Goal: Information Seeking & Learning: Check status

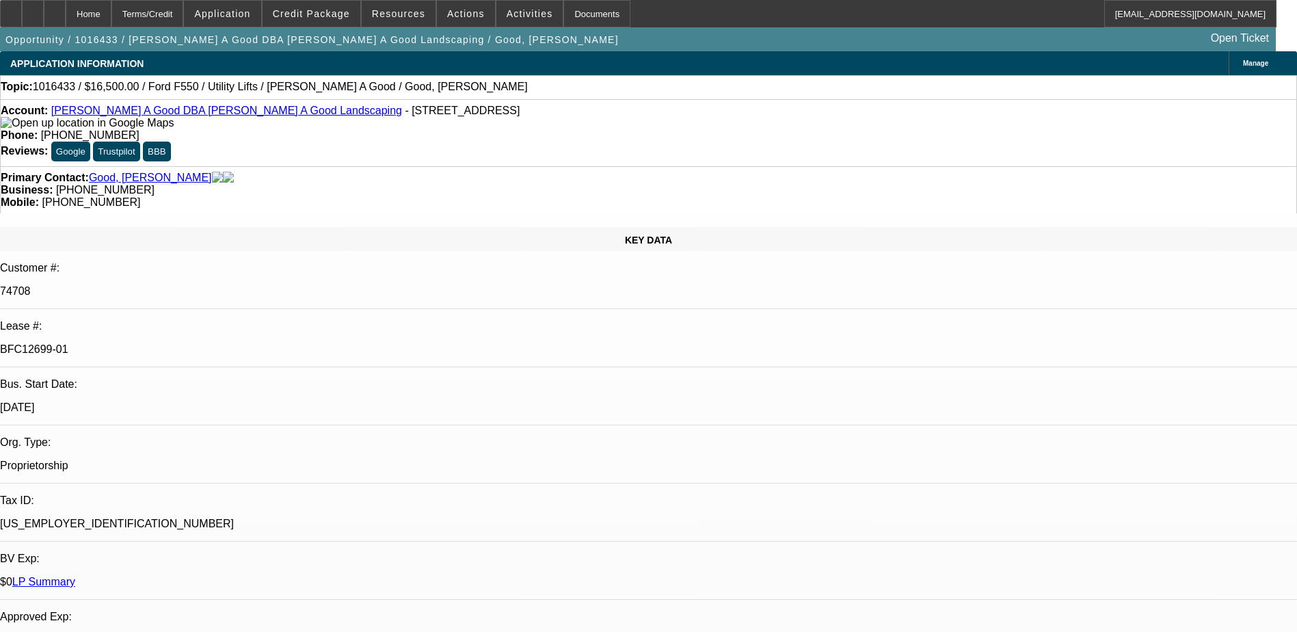
select select "0"
select select "2"
select select "0"
select select "2"
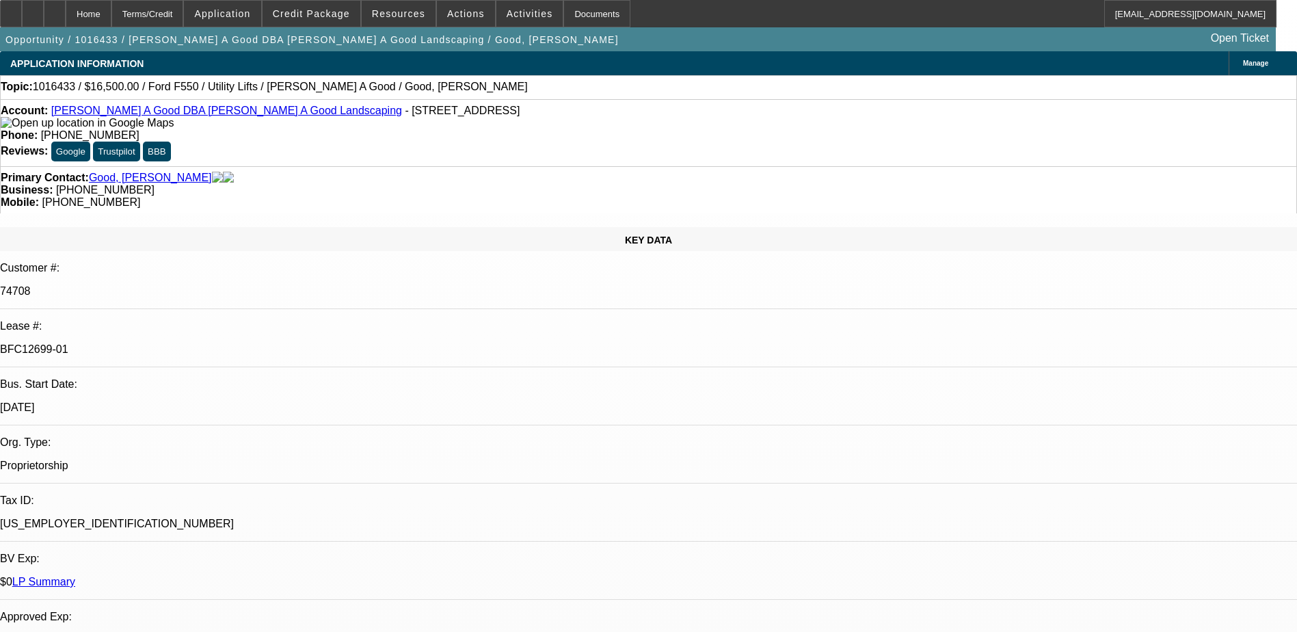
select select "0"
select select "2"
select select "0"
select select "2"
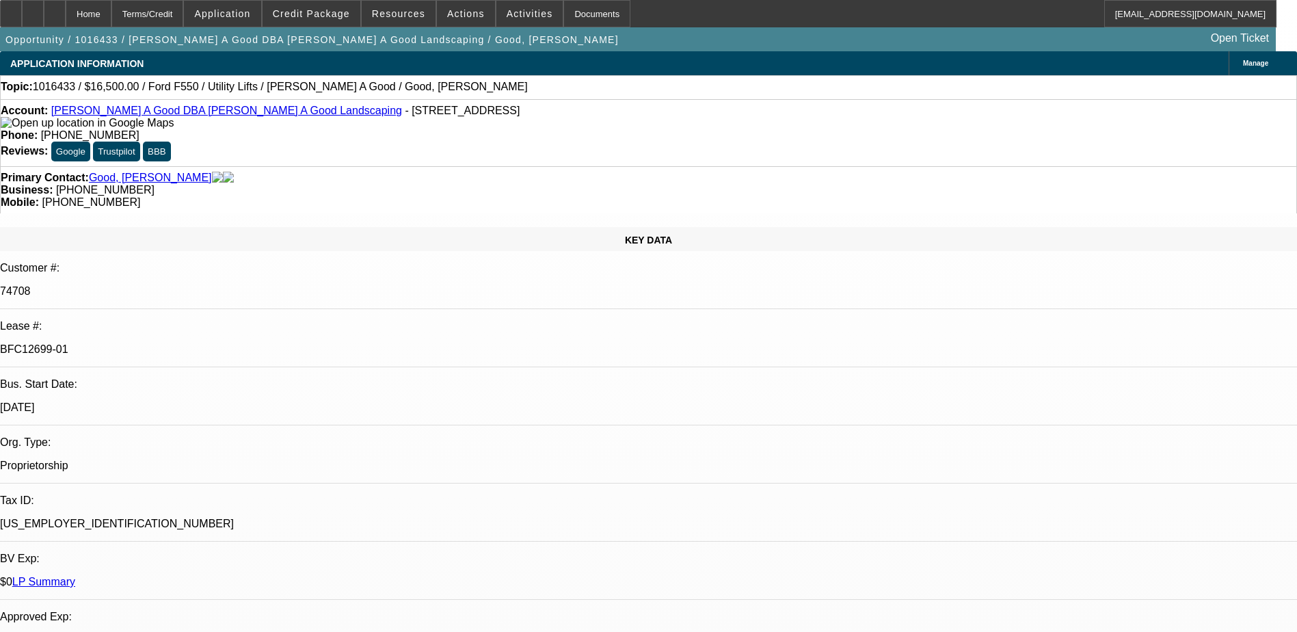
select select "0"
select select "2"
select select "0"
select select "2"
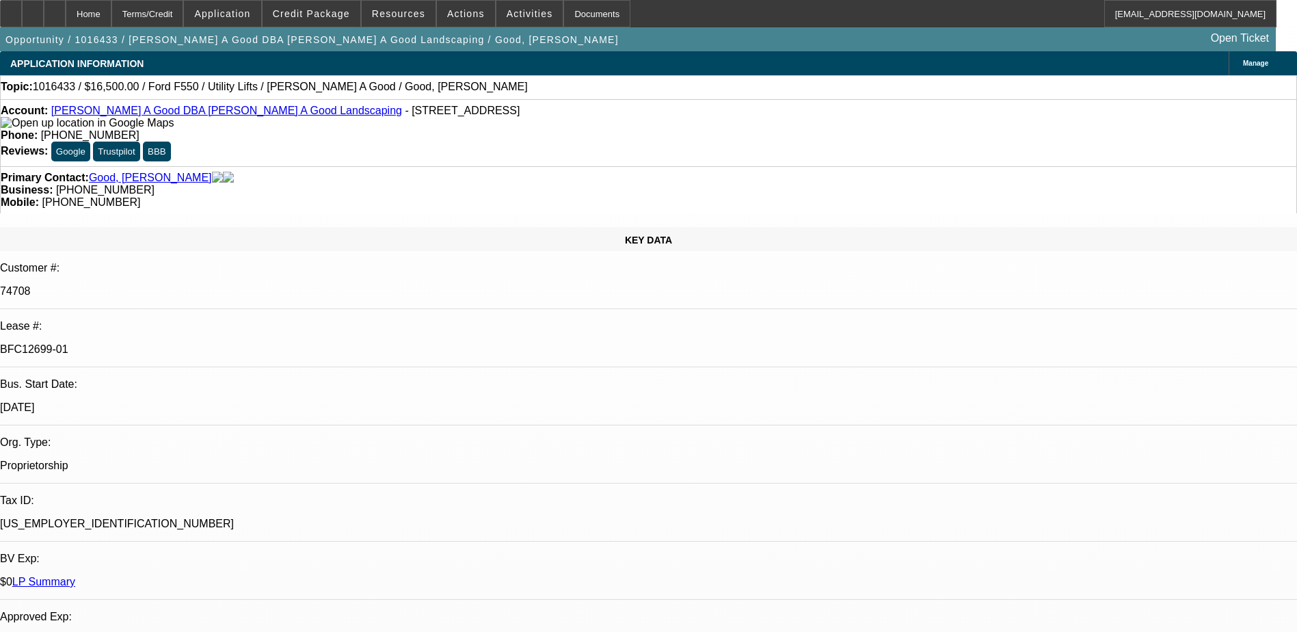
select select "0"
select select "2"
select select "0"
select select "2"
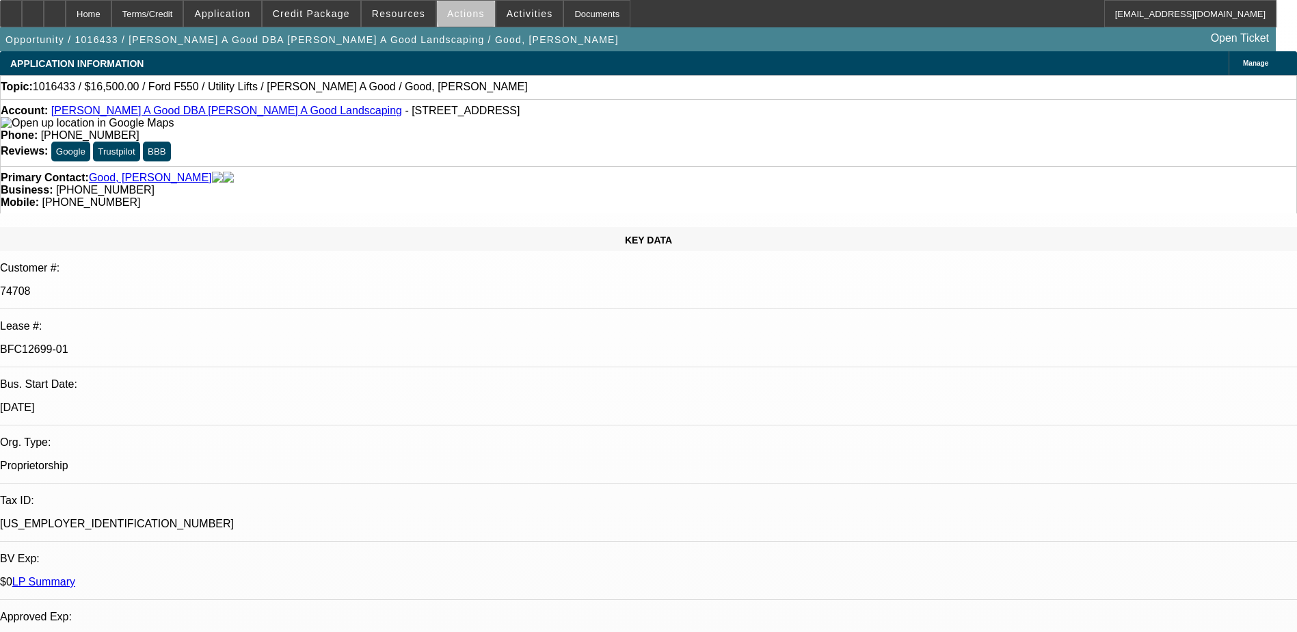
click at [473, 14] on span at bounding box center [466, 13] width 58 height 33
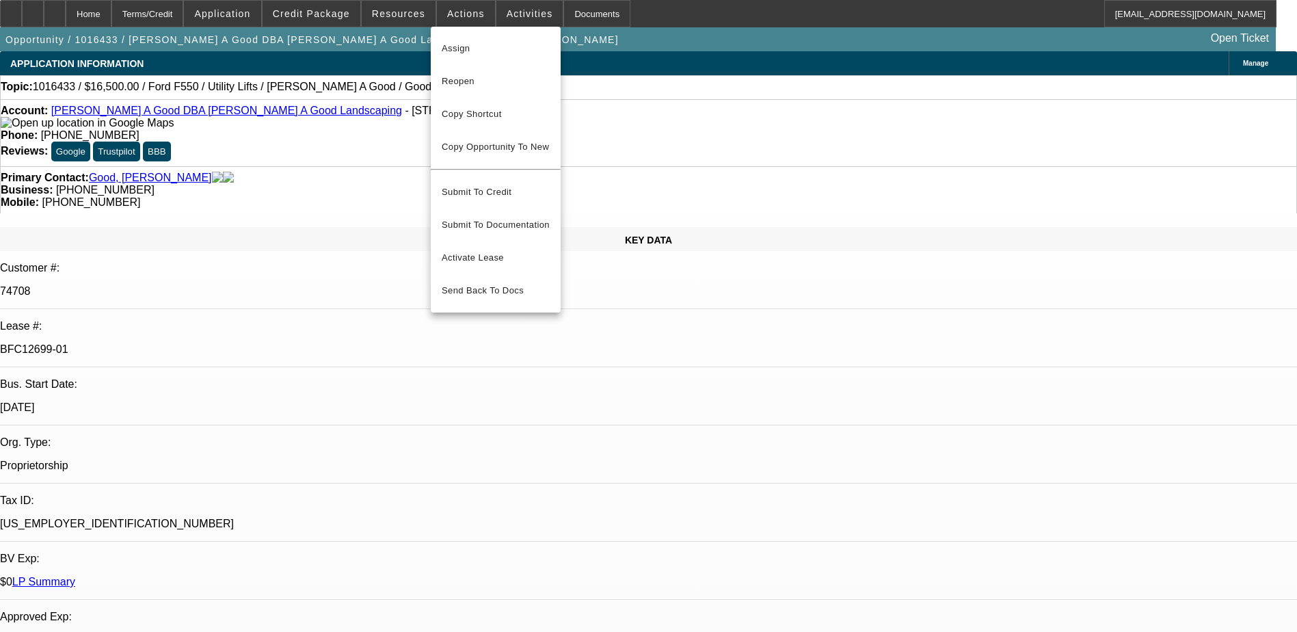
click at [604, 178] on div at bounding box center [648, 316] width 1297 height 632
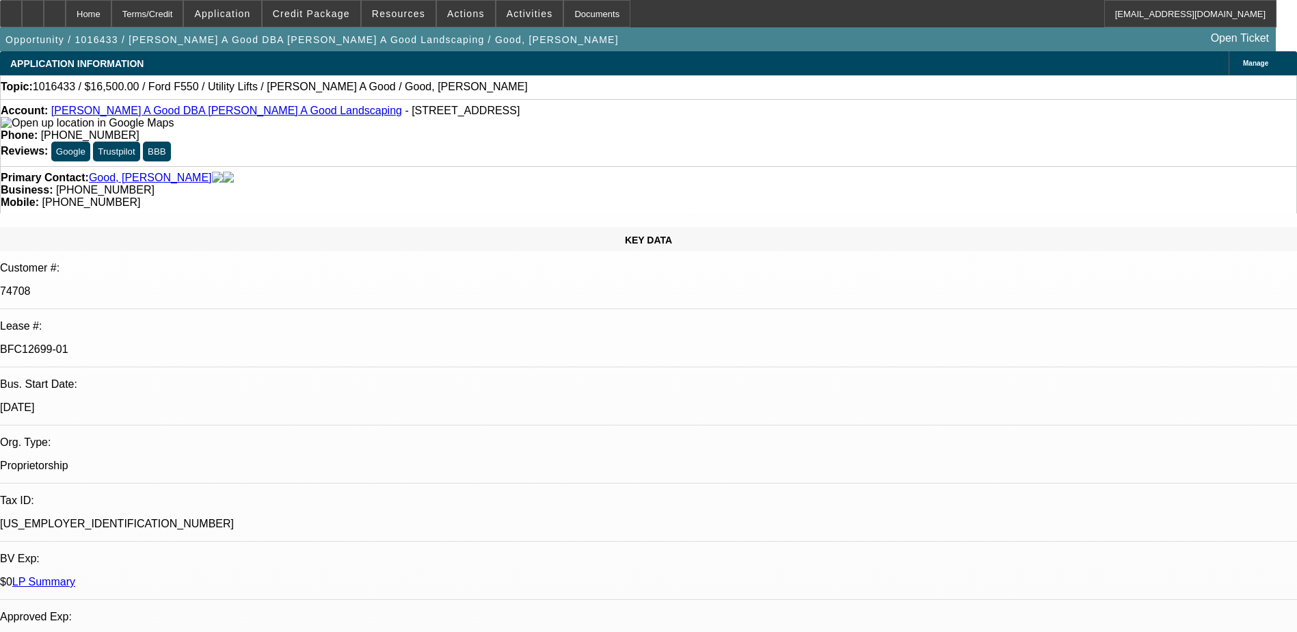
click at [522, 17] on span "Activities" at bounding box center [530, 13] width 46 height 11
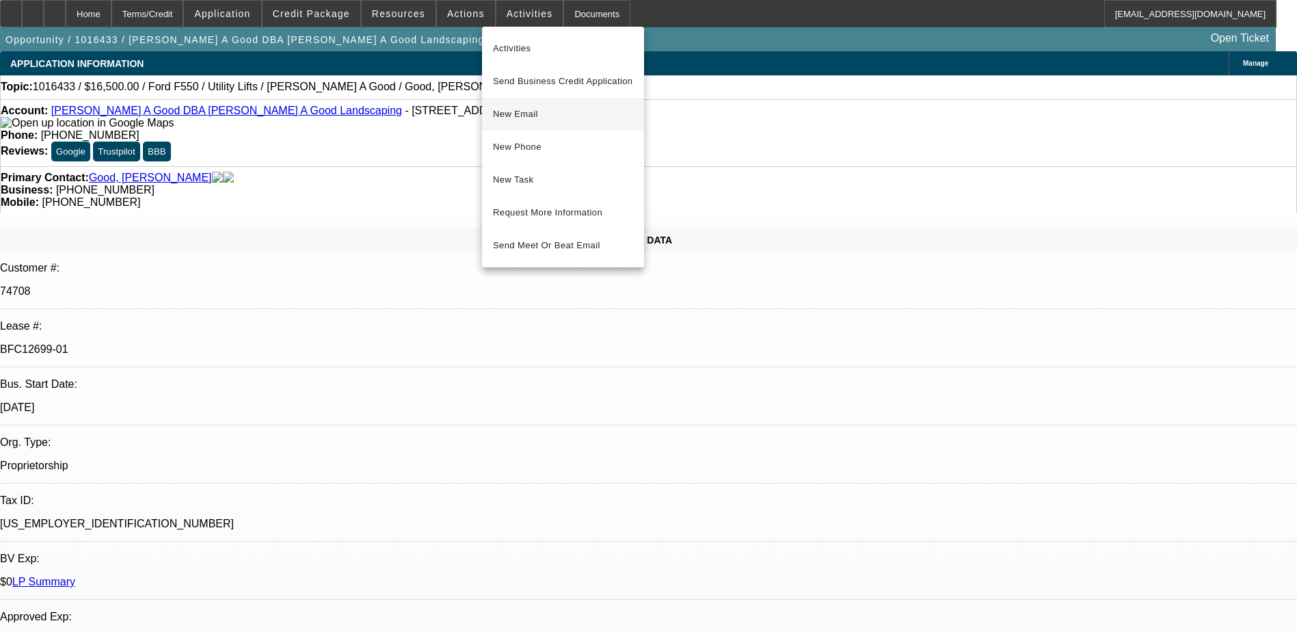
click at [560, 122] on button "New Email" at bounding box center [563, 114] width 162 height 33
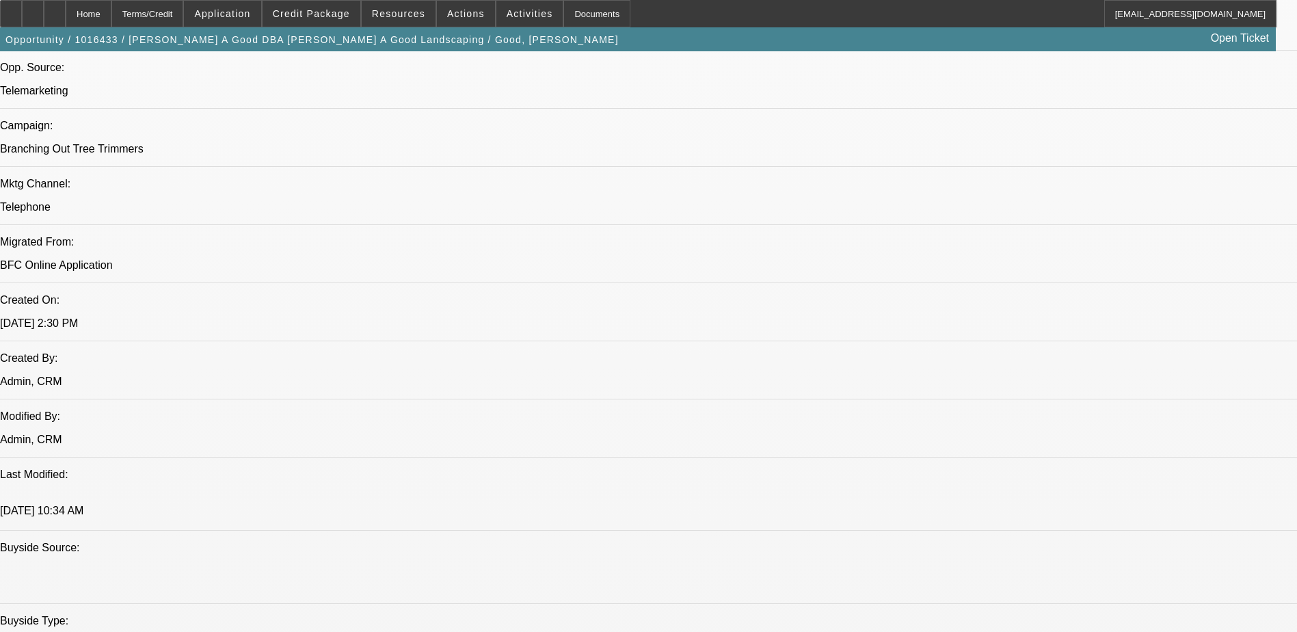
scroll to position [820, 0]
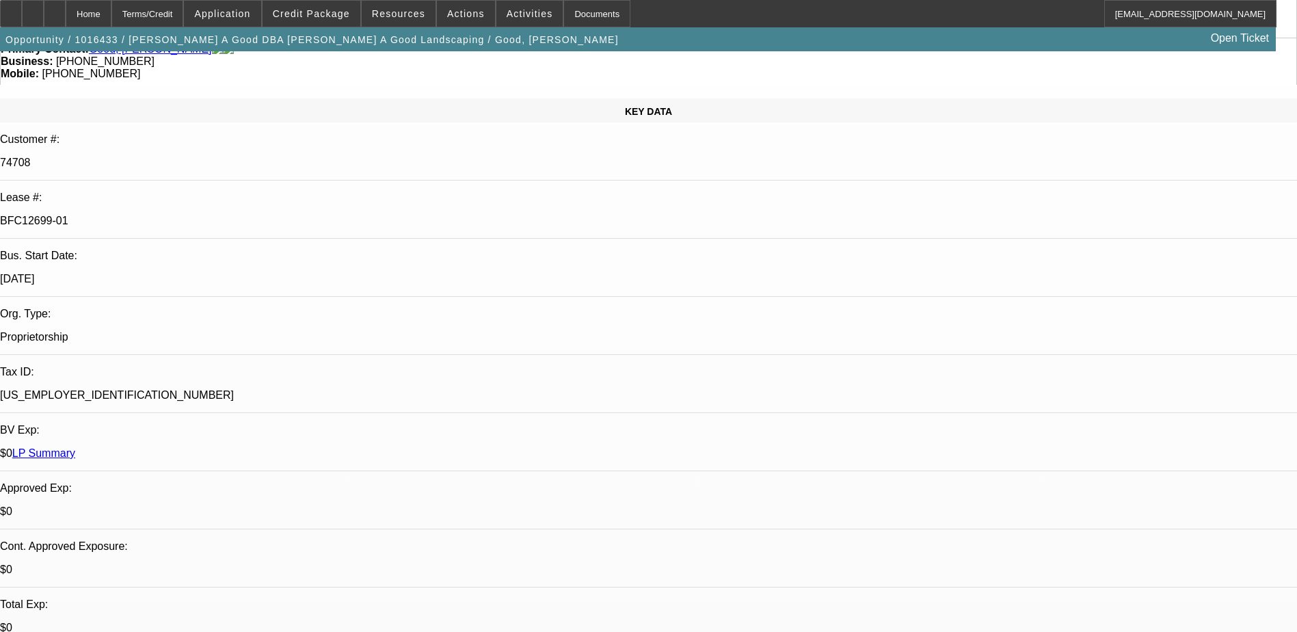
scroll to position [0, 0]
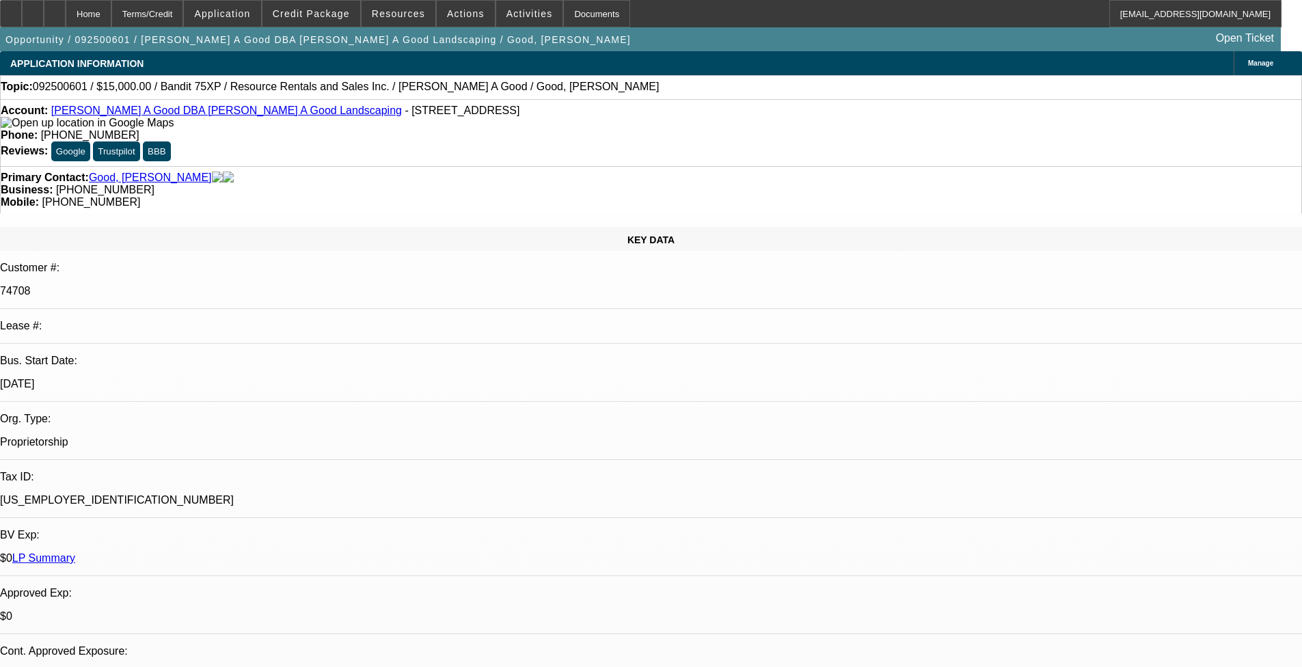
select select "0"
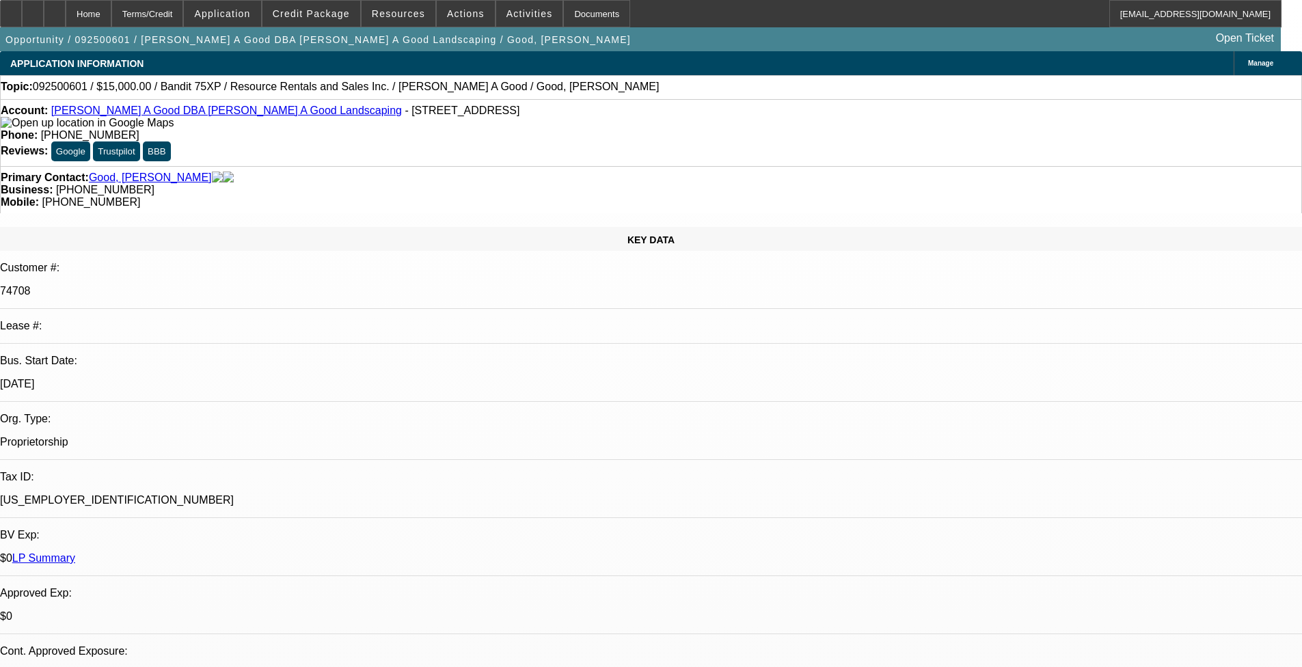
select select "0"
select select "1"
select select "3"
select select "2"
select select "1"
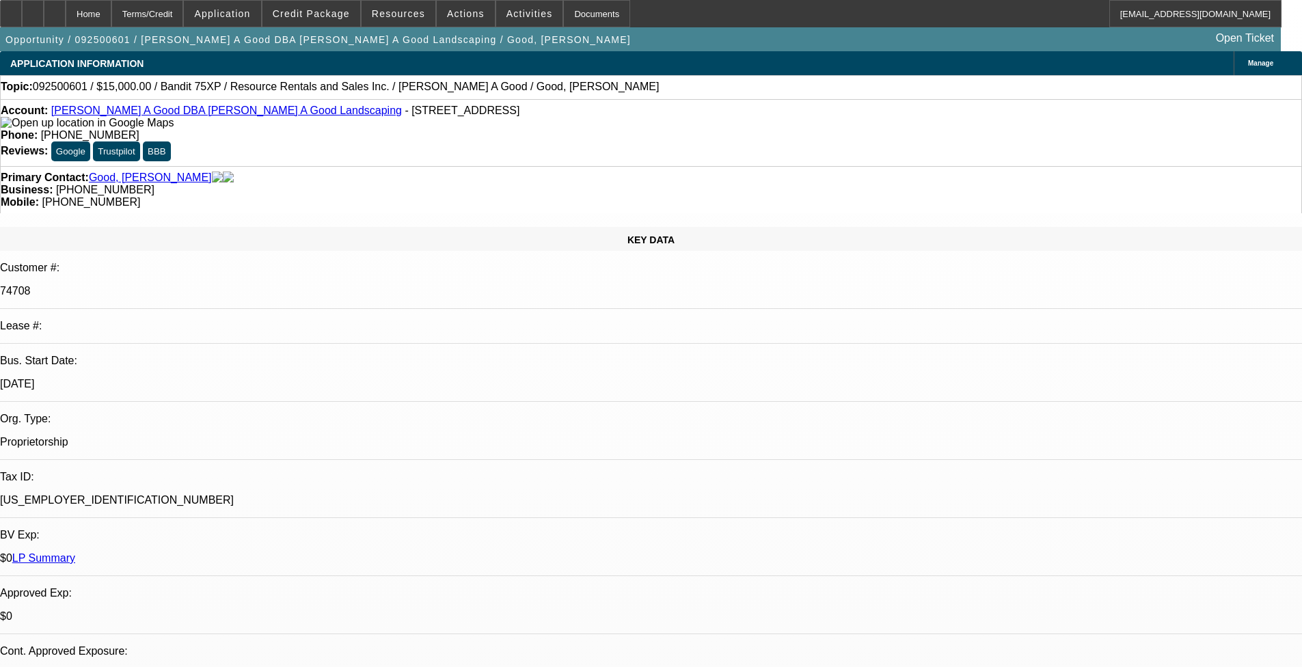
select select "3"
select select "2"
click at [468, 16] on span "Actions" at bounding box center [466, 13] width 38 height 11
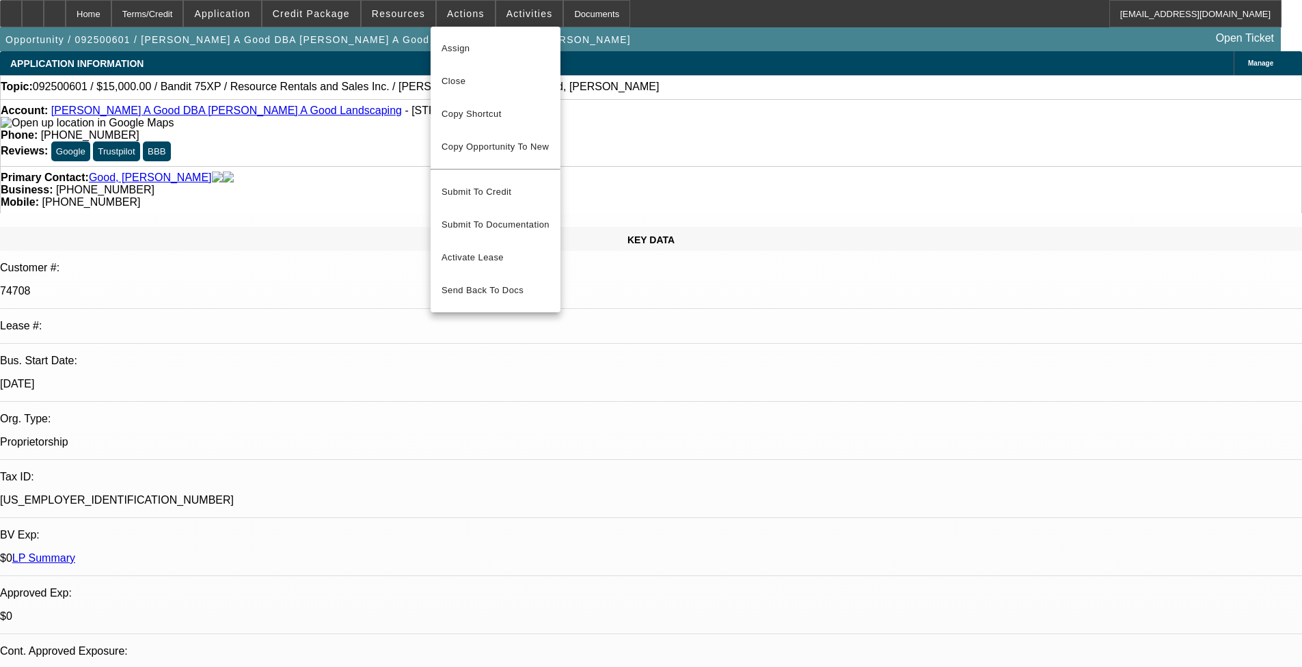
click at [546, 135] on div at bounding box center [651, 333] width 1302 height 667
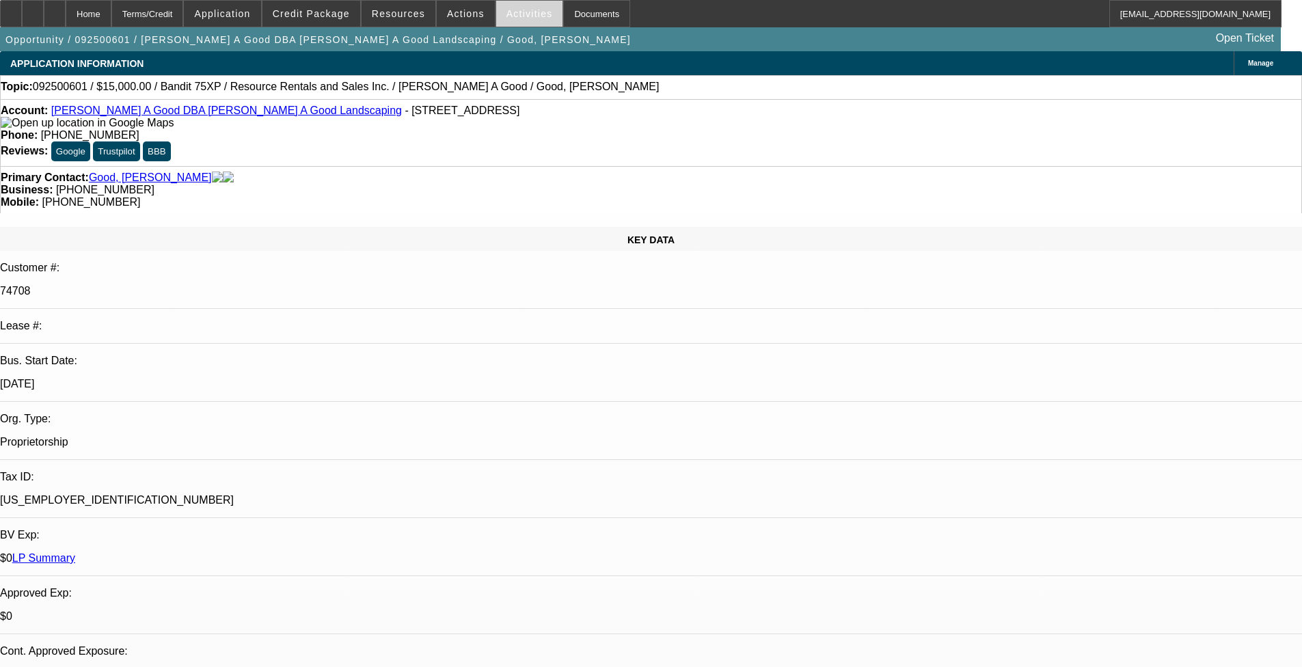
click at [509, 12] on span "Activities" at bounding box center [530, 13] width 46 height 11
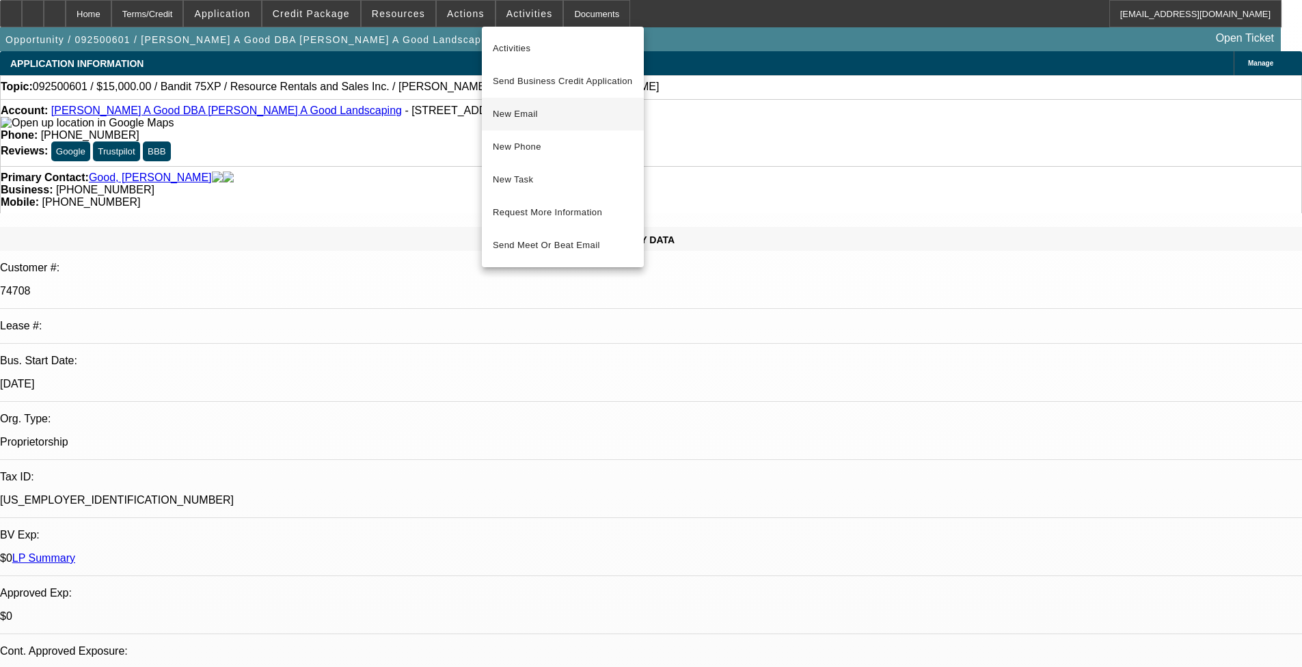
click at [546, 124] on button "New Email" at bounding box center [563, 114] width 162 height 33
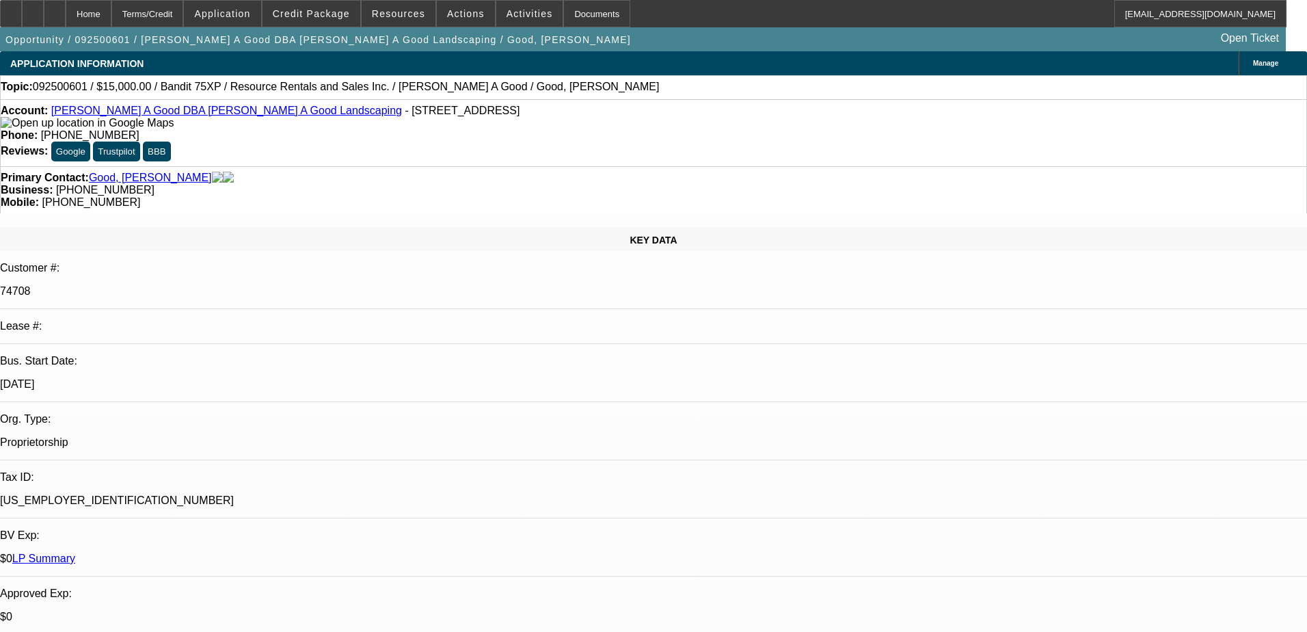
select select "0"
select select "3"
select select "0"
select select "2"
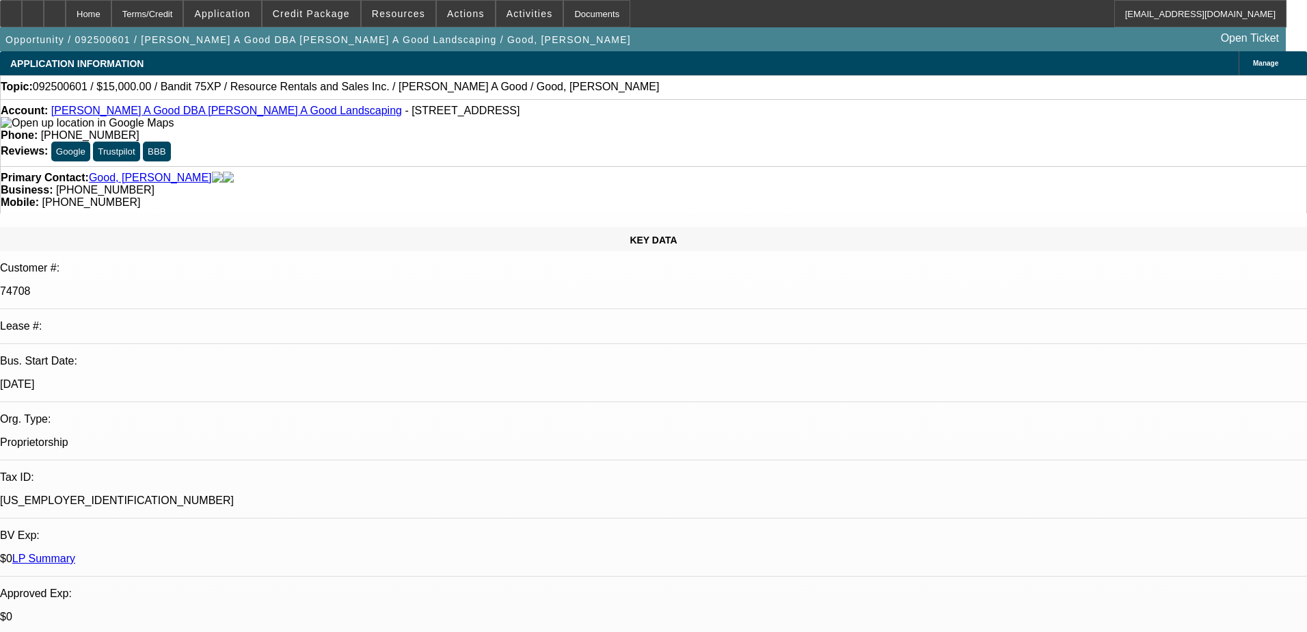
select select "0"
select select "3"
select select "0"
select select "2"
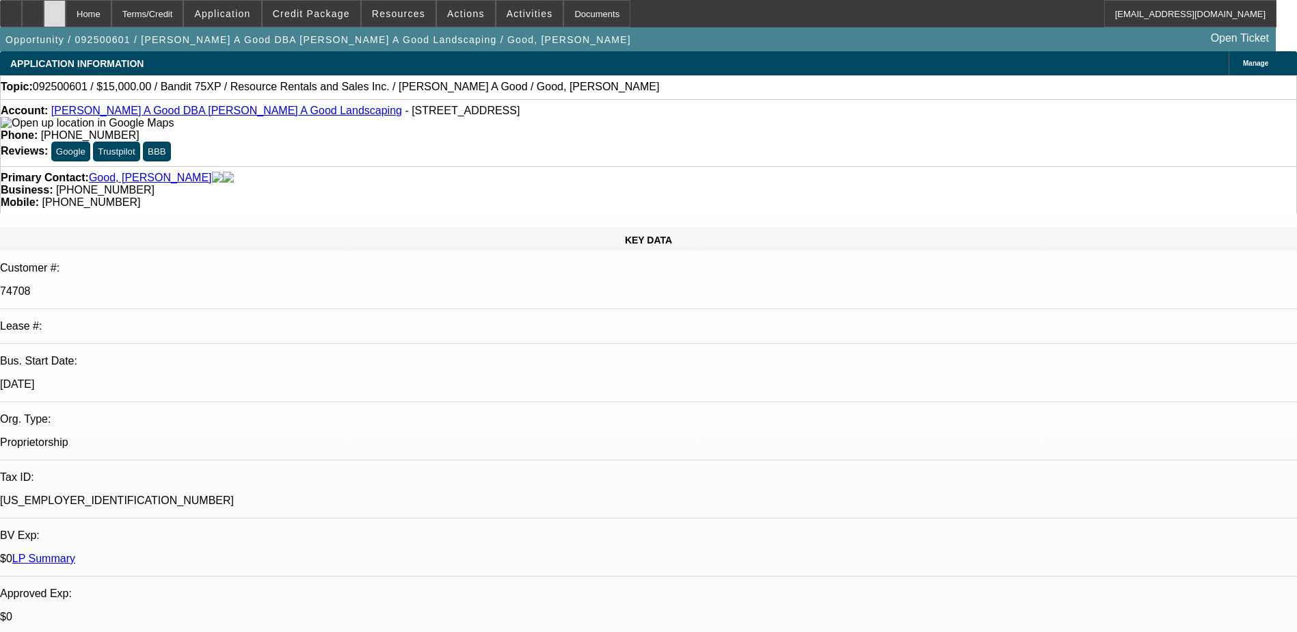
click at [55, 9] on icon at bounding box center [55, 9] width 0 height 0
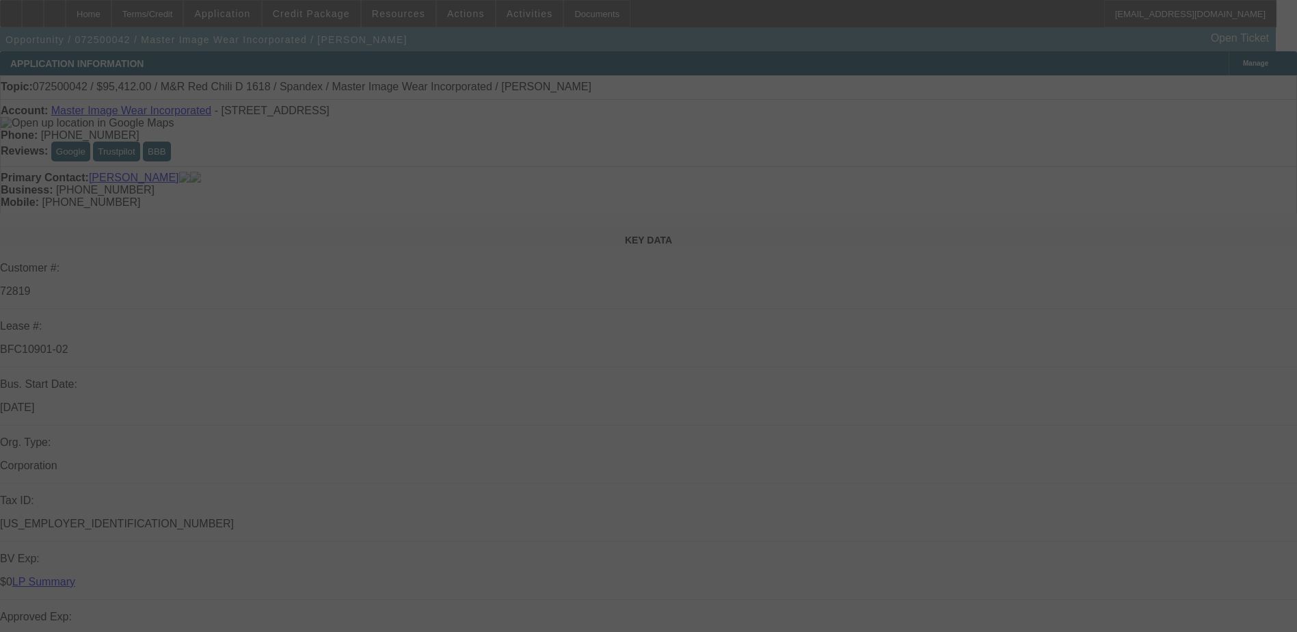
scroll to position [342, 0]
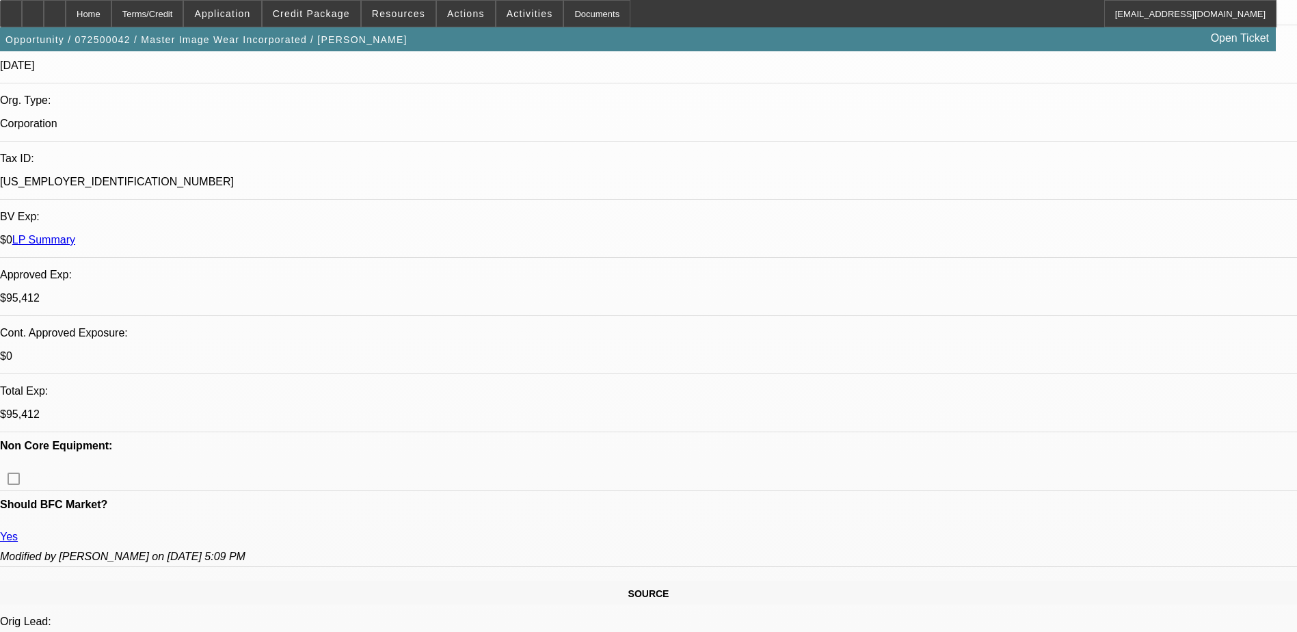
select select "0"
select select "0.1"
select select "0"
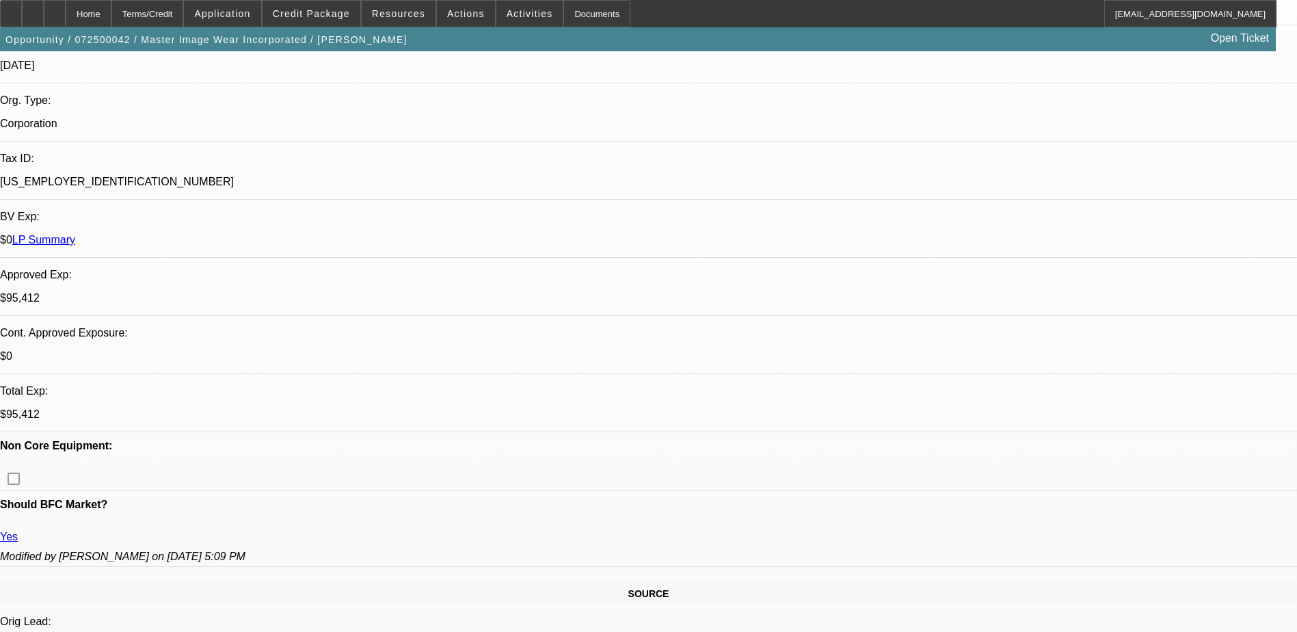
select select "0.1"
select select "0"
select select "0.1"
select select "0"
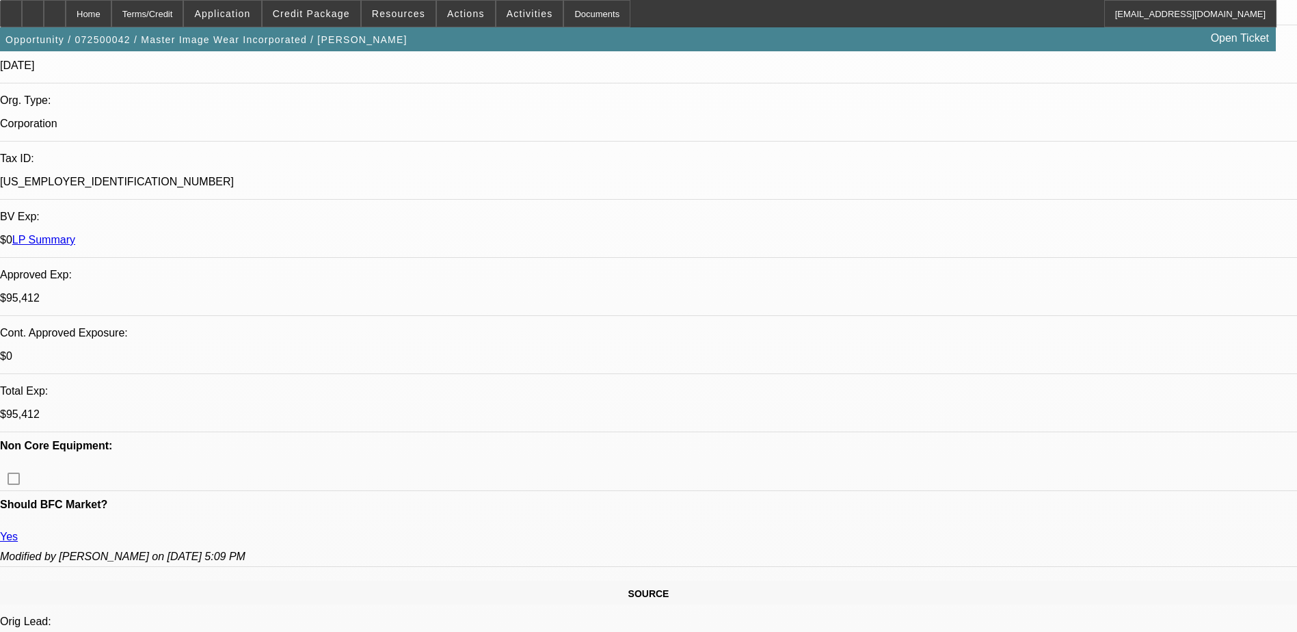
select select "0"
select select "0.1"
select select "1"
select select "4"
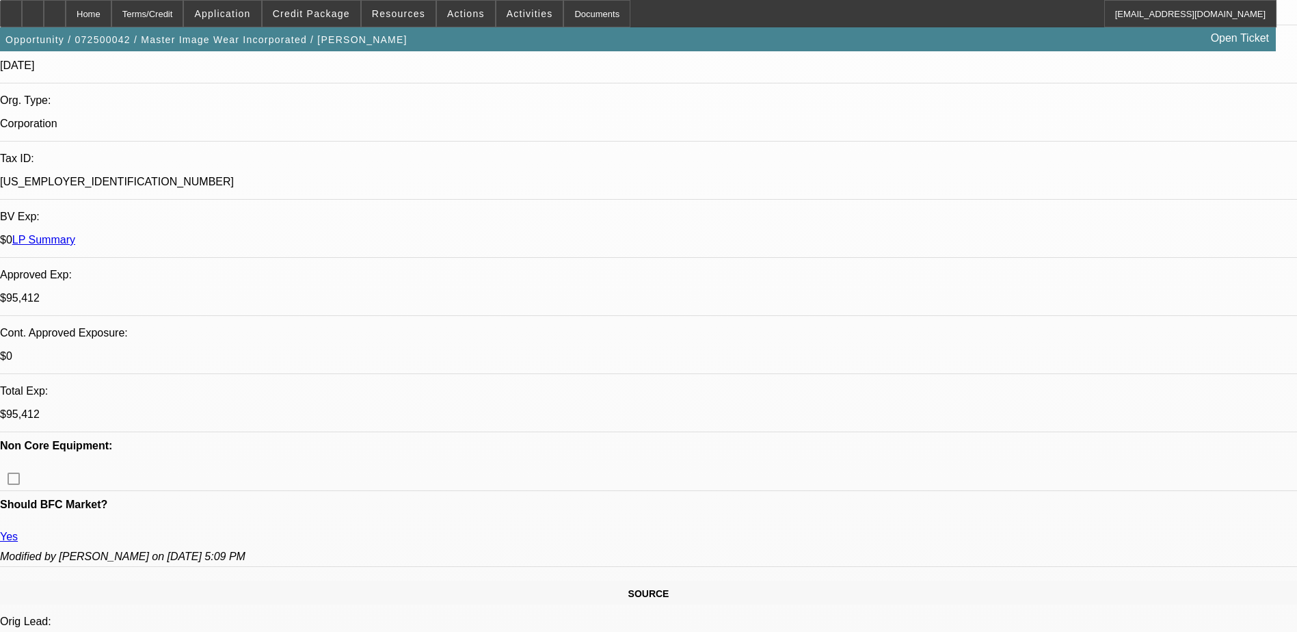
select select "1"
select select "4"
select select "1"
select select "3"
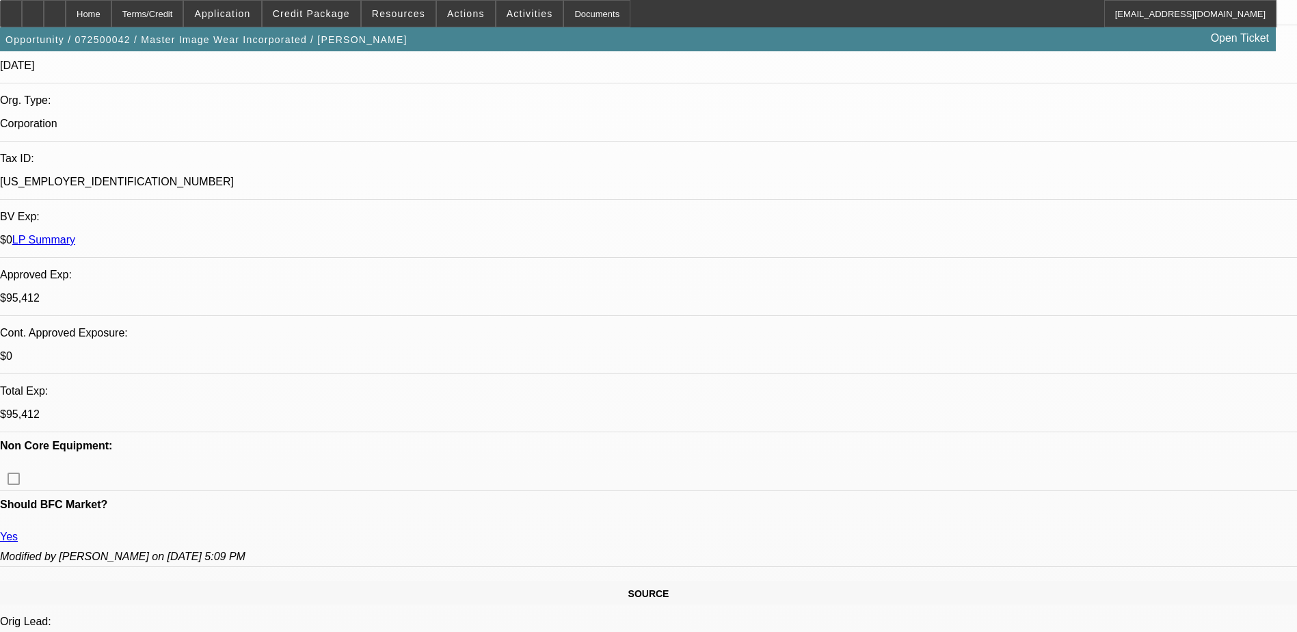
select select "4"
select select "1"
select select "3"
select select "4"
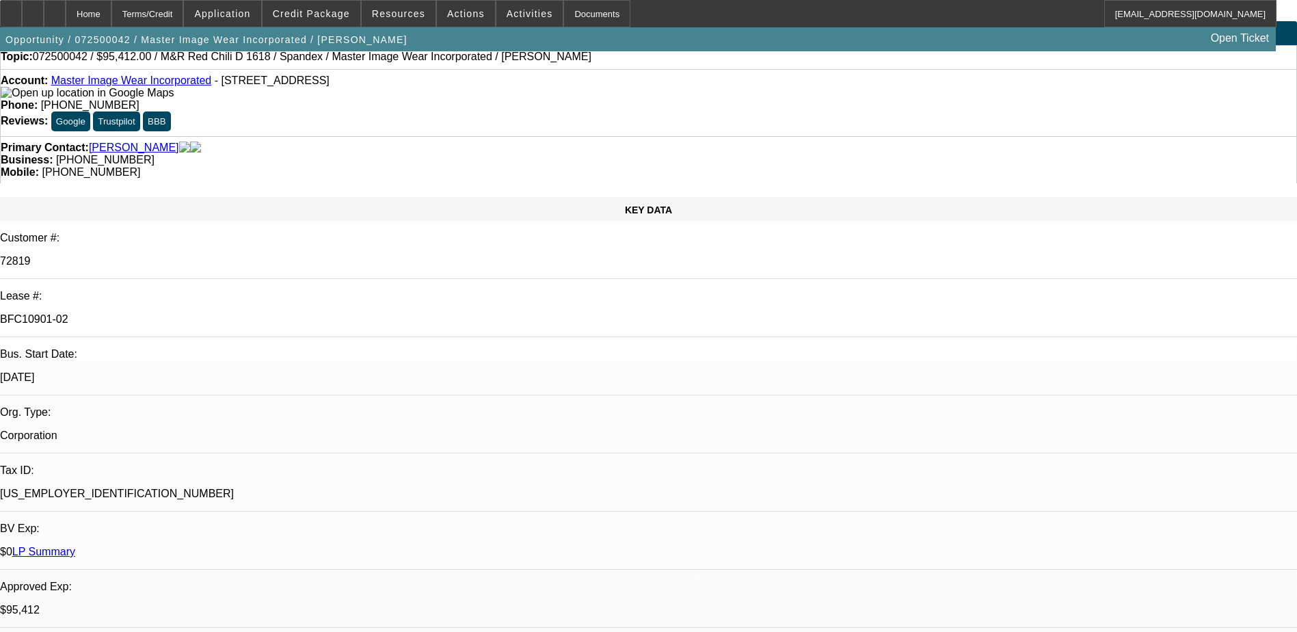
scroll to position [0, 0]
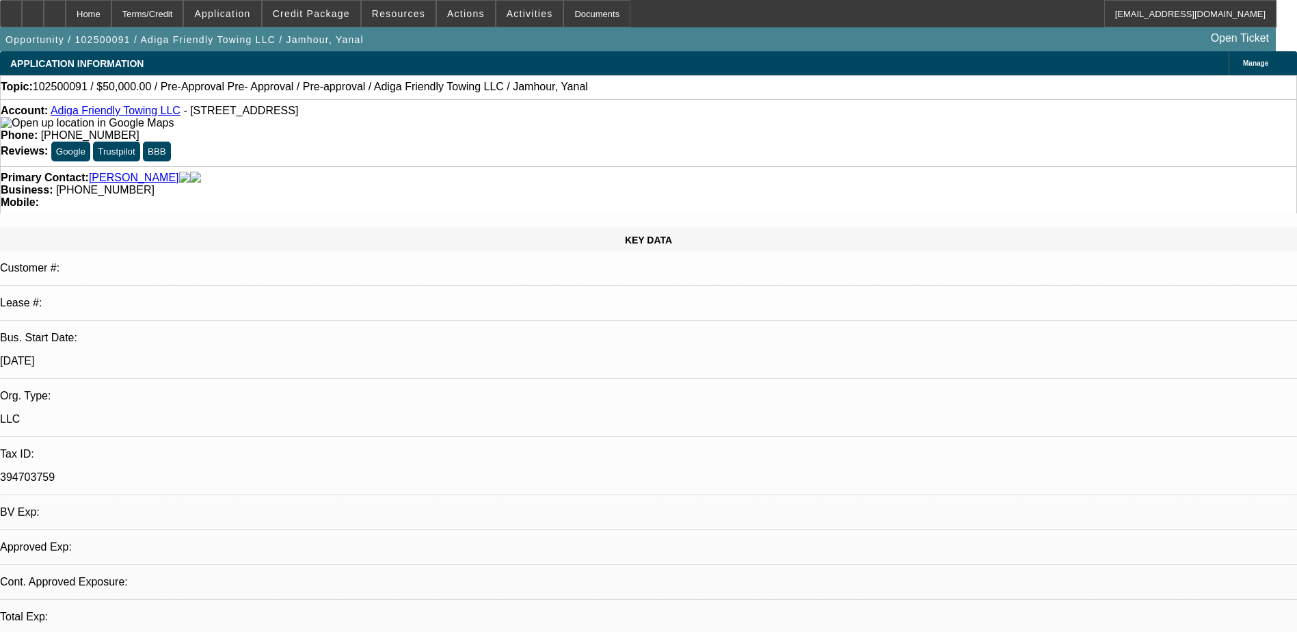
select select "0"
select select "0.1"
select select "4"
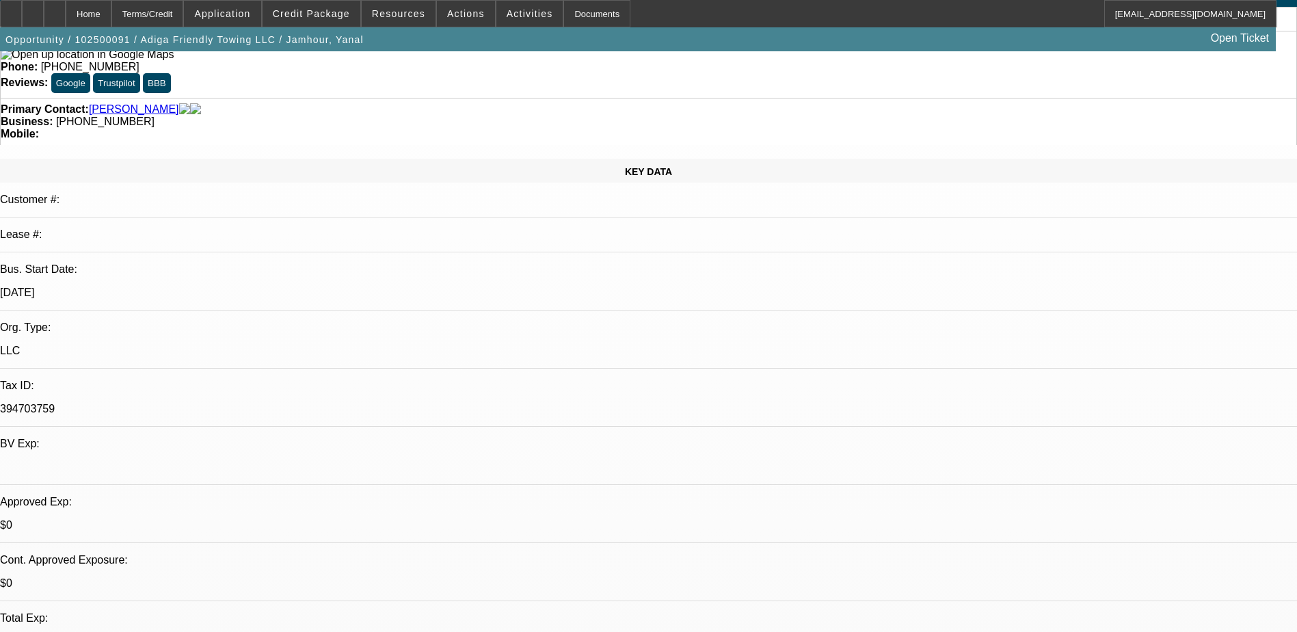
scroll to position [342, 0]
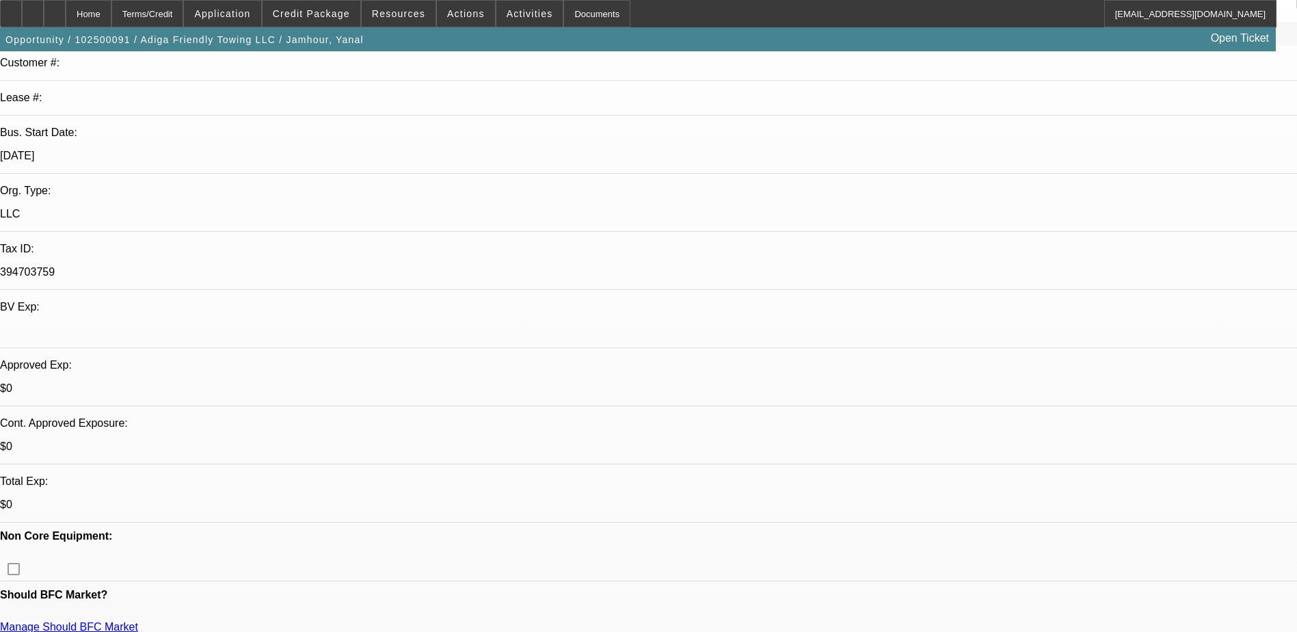
scroll to position [0, 0]
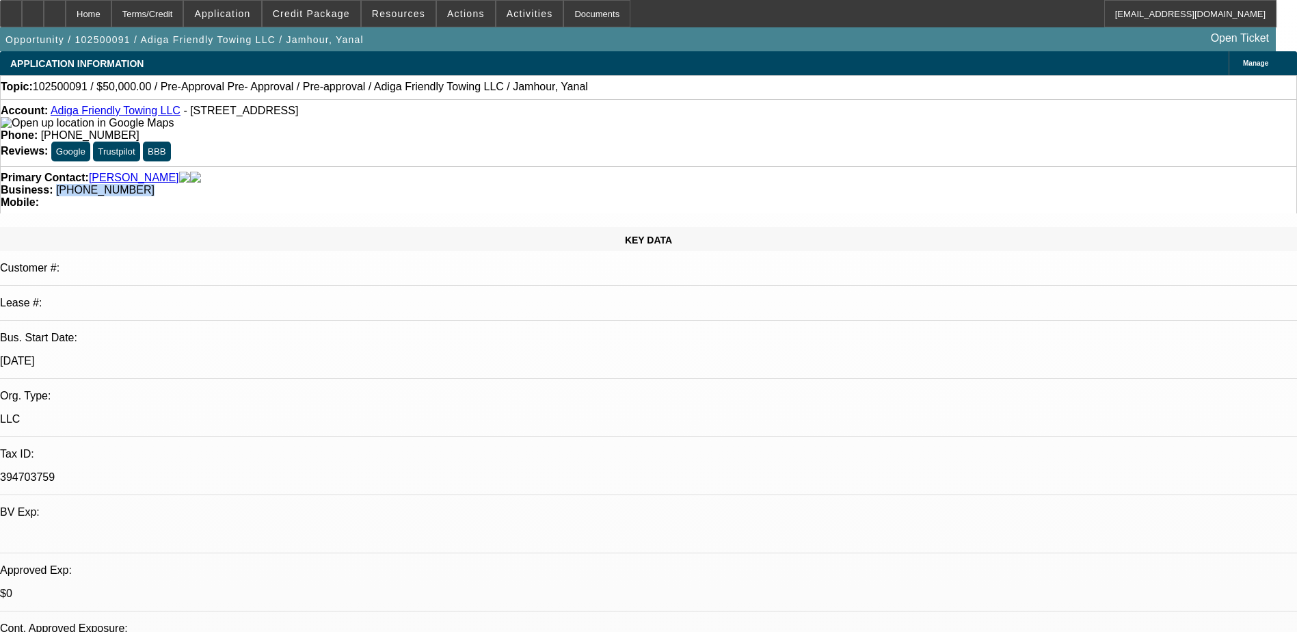
drag, startPoint x: 557, startPoint y: 157, endPoint x: 487, endPoint y: 161, distance: 69.9
click at [487, 166] on div "Primary Contact: [PERSON_NAME][GEOGRAPHIC_DATA] Business: [PHONE_NUMBER] Mobile:" at bounding box center [648, 189] width 1297 height 47
copy span "[PHONE_NUMBER]"
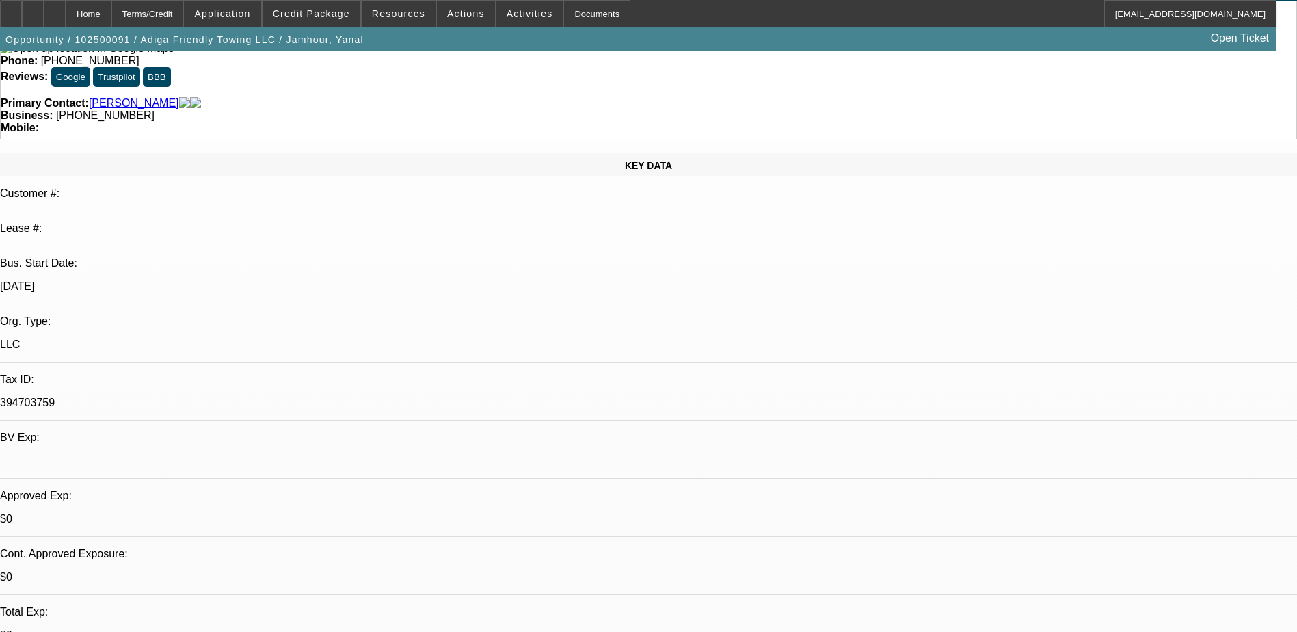
scroll to position [68, 0]
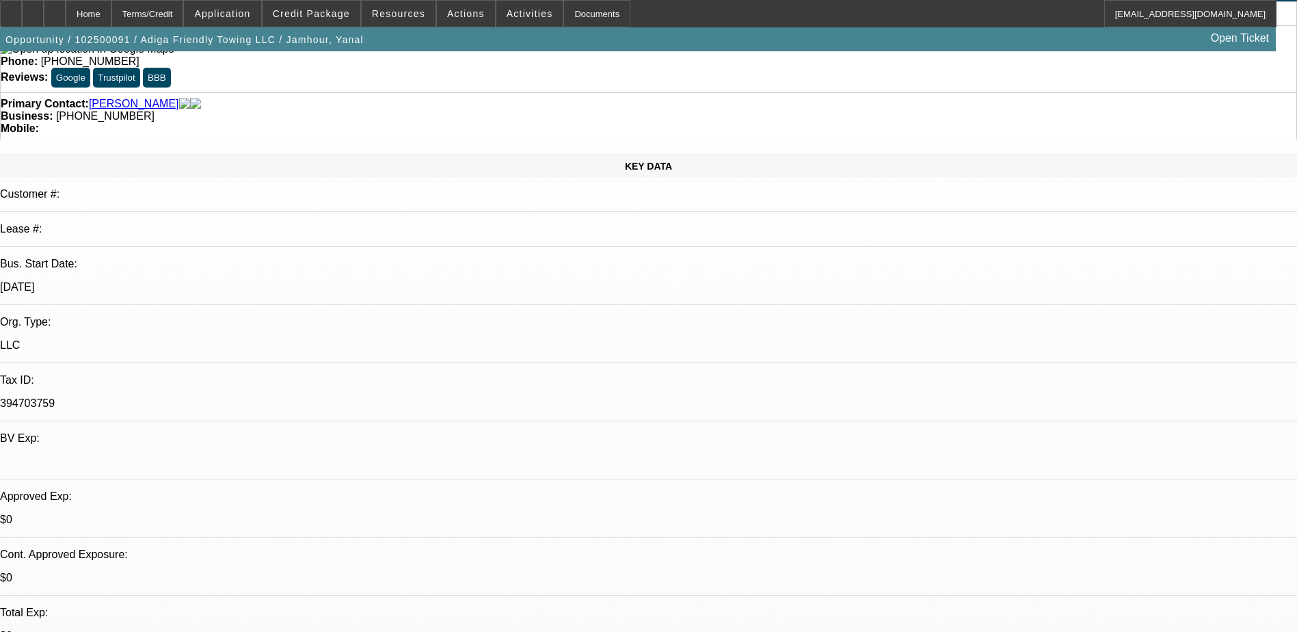
scroll to position [0, 0]
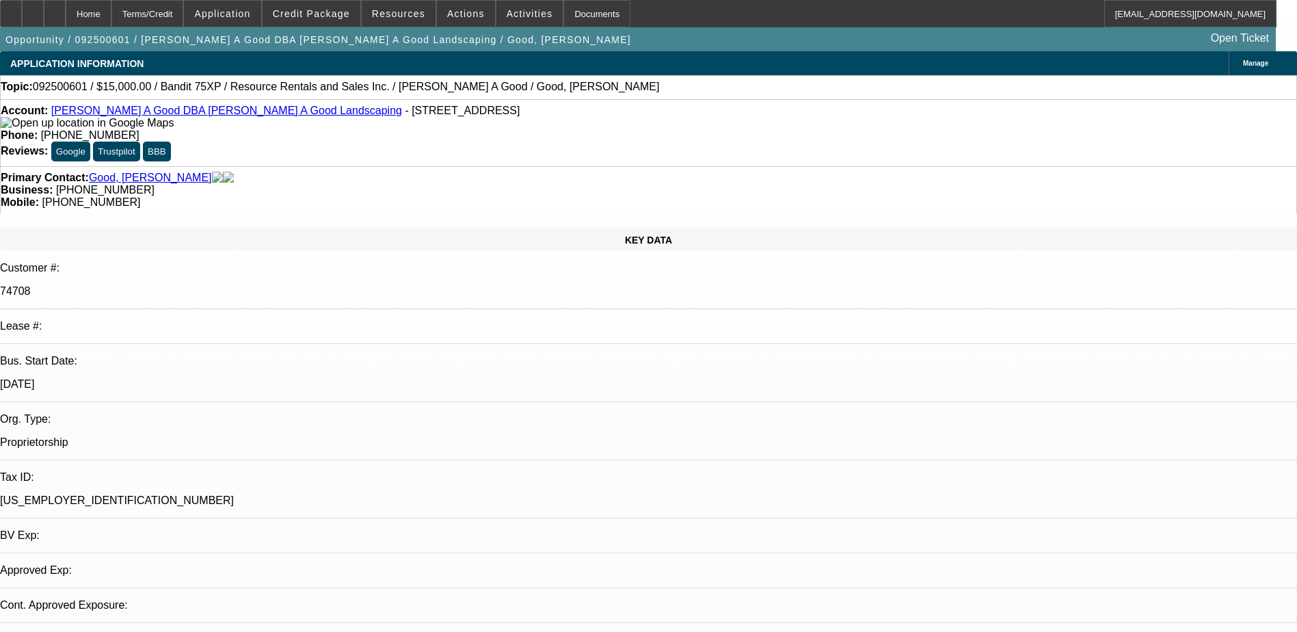
select select "0"
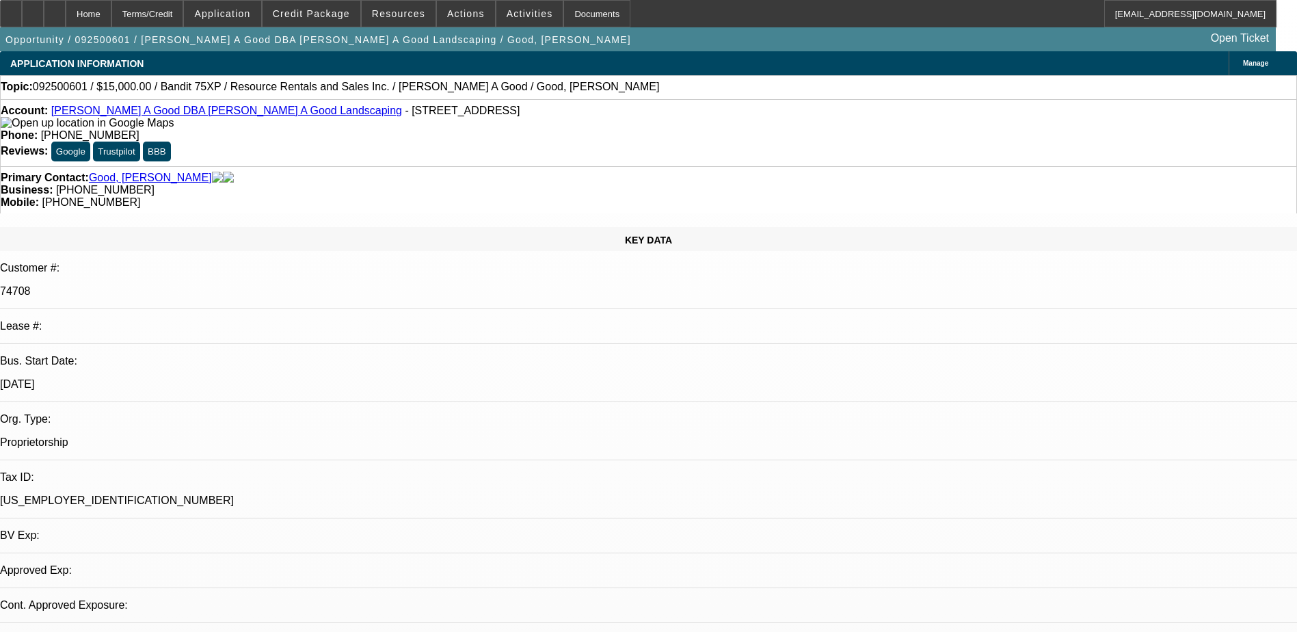
select select "0"
select select "1"
select select "3"
select select "2"
select select "1"
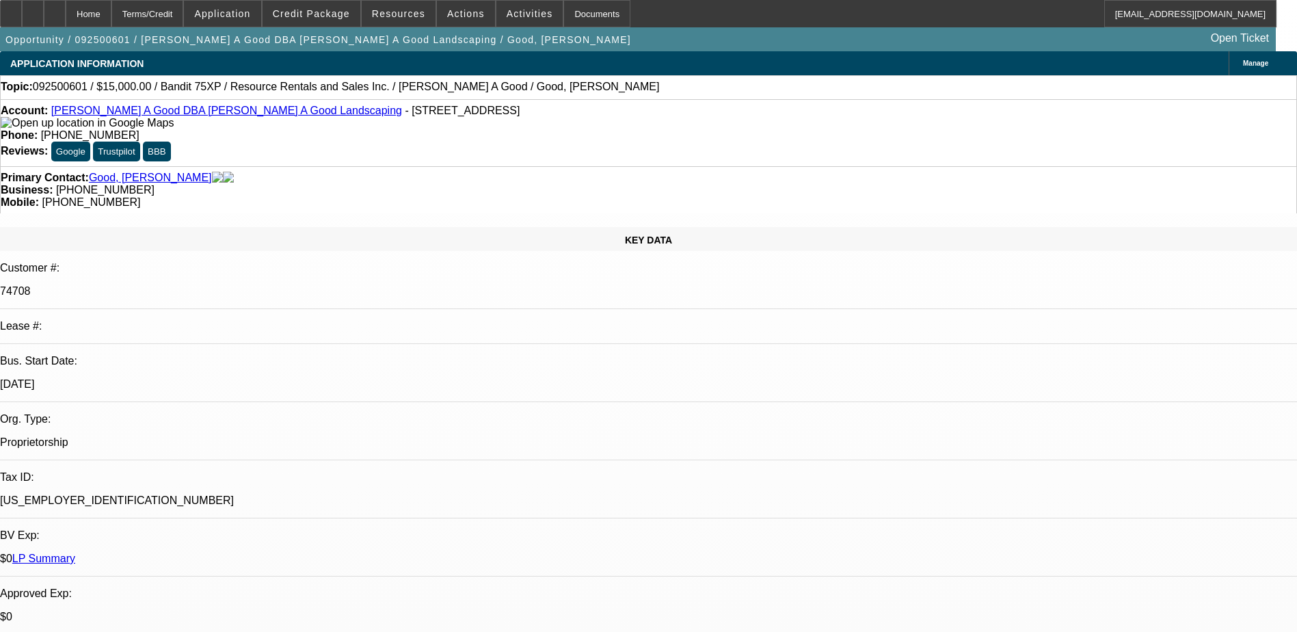
select select "3"
select select "2"
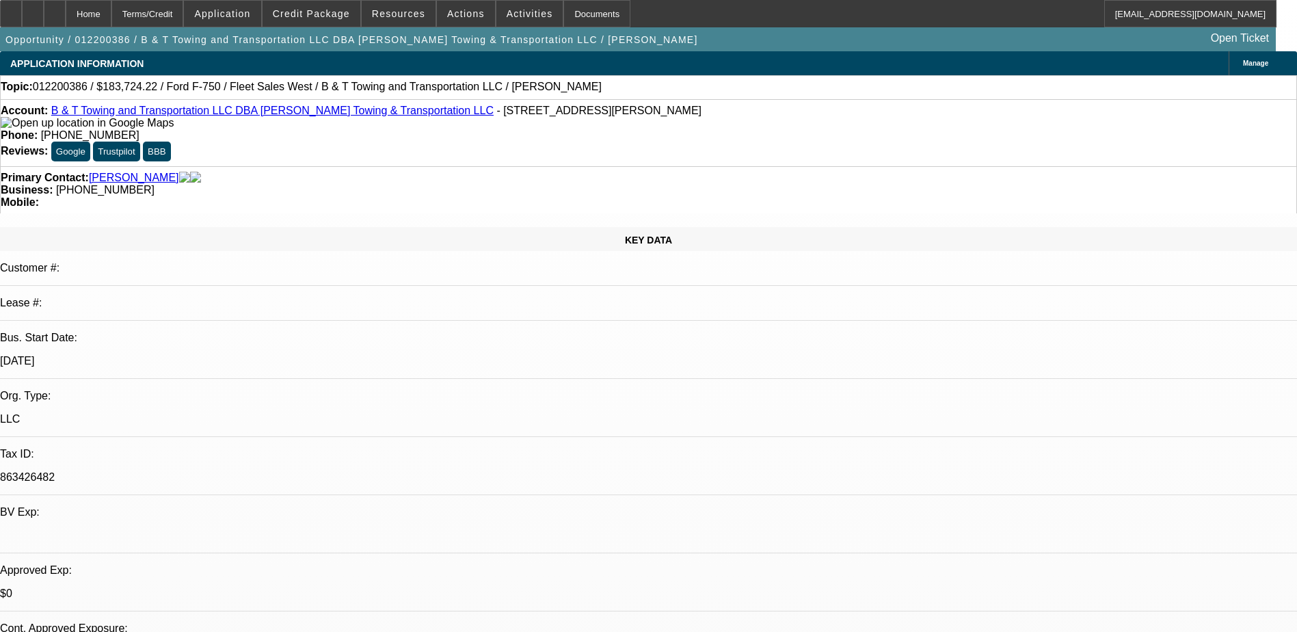
select select "0"
select select "2"
select select "0.1"
select select "0"
select select "2"
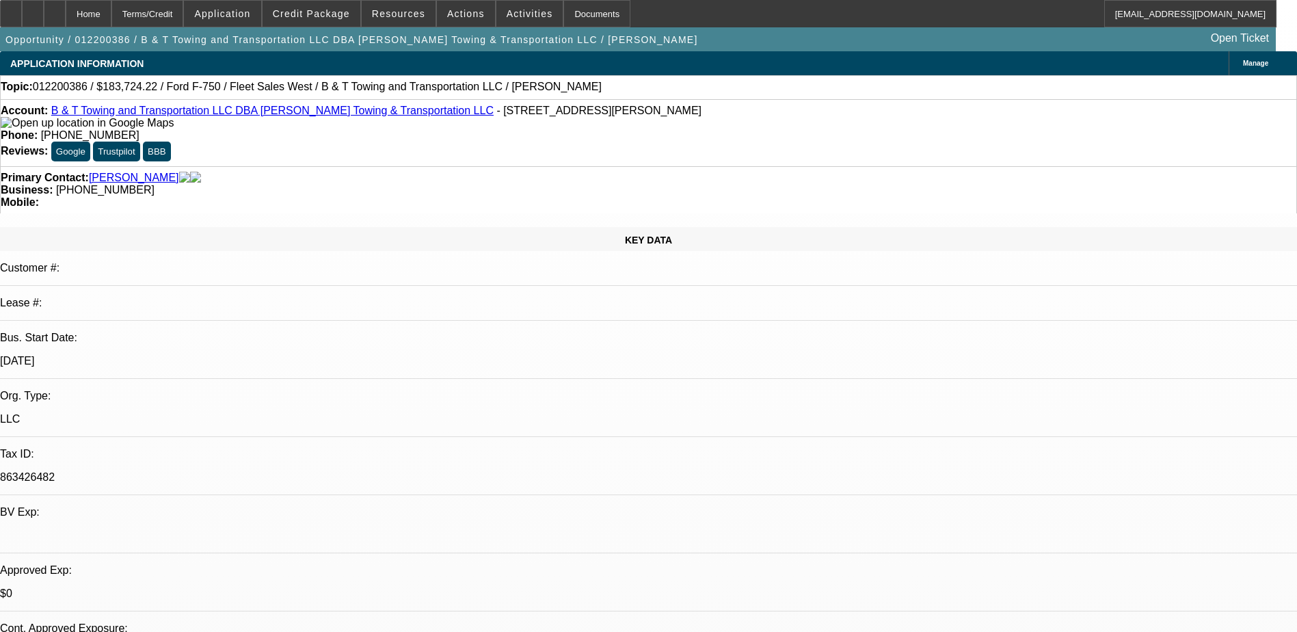
select select "0.1"
select select "0"
select select "2"
select select "0.1"
select select "0"
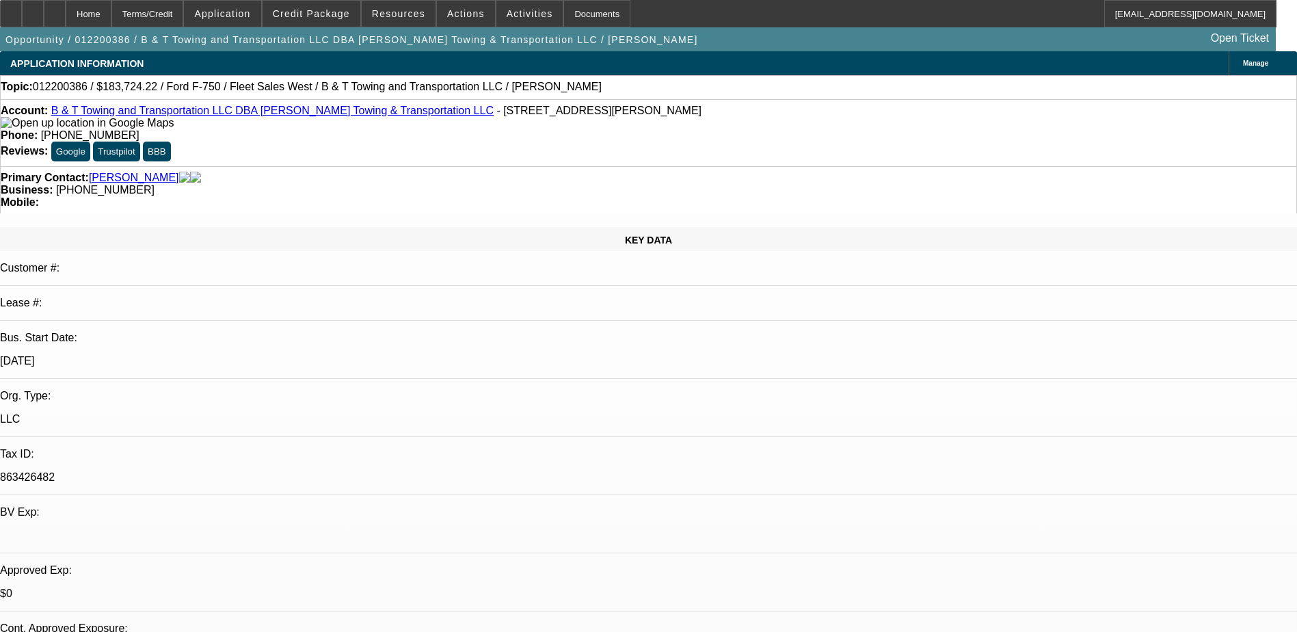
select select "2"
select select "0.1"
select select "1"
select select "2"
select select "4"
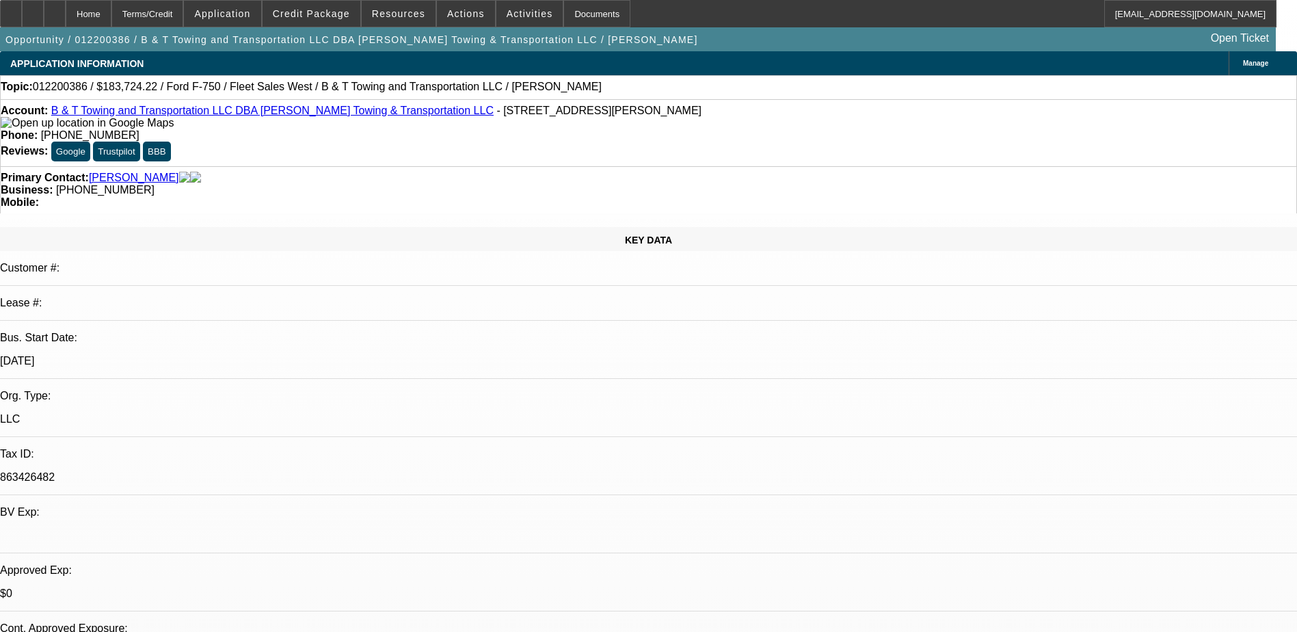
select select "1"
select select "2"
select select "4"
select select "1"
select select "2"
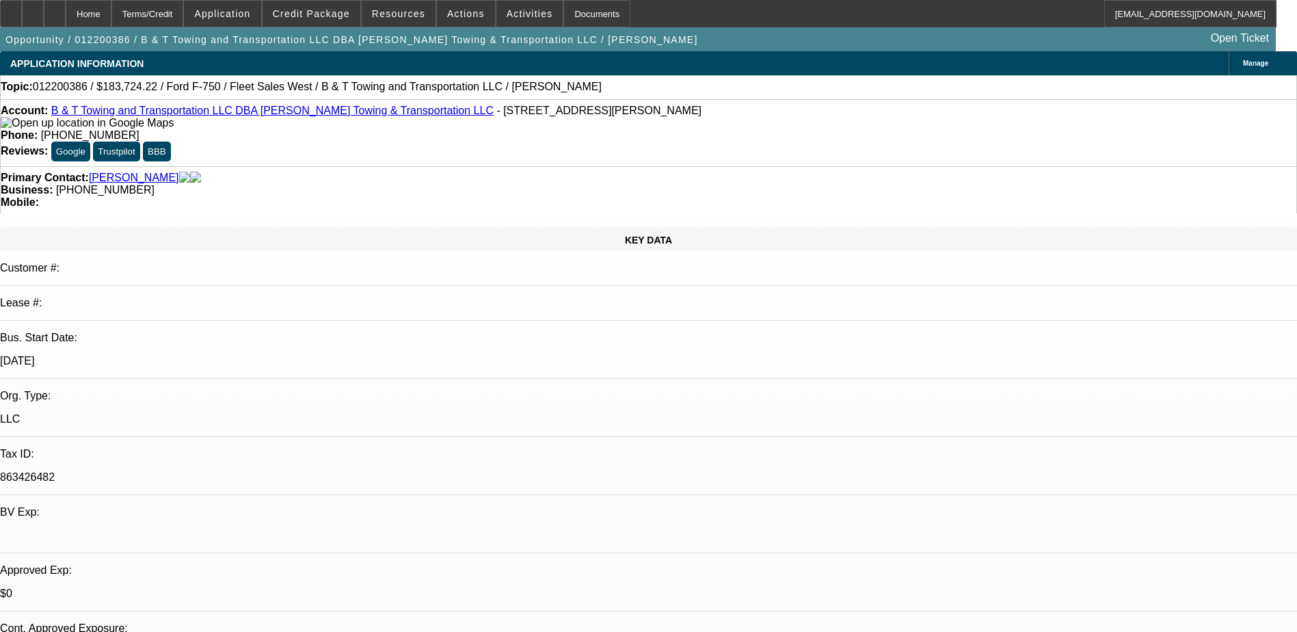
select select "4"
select select "1"
select select "2"
select select "4"
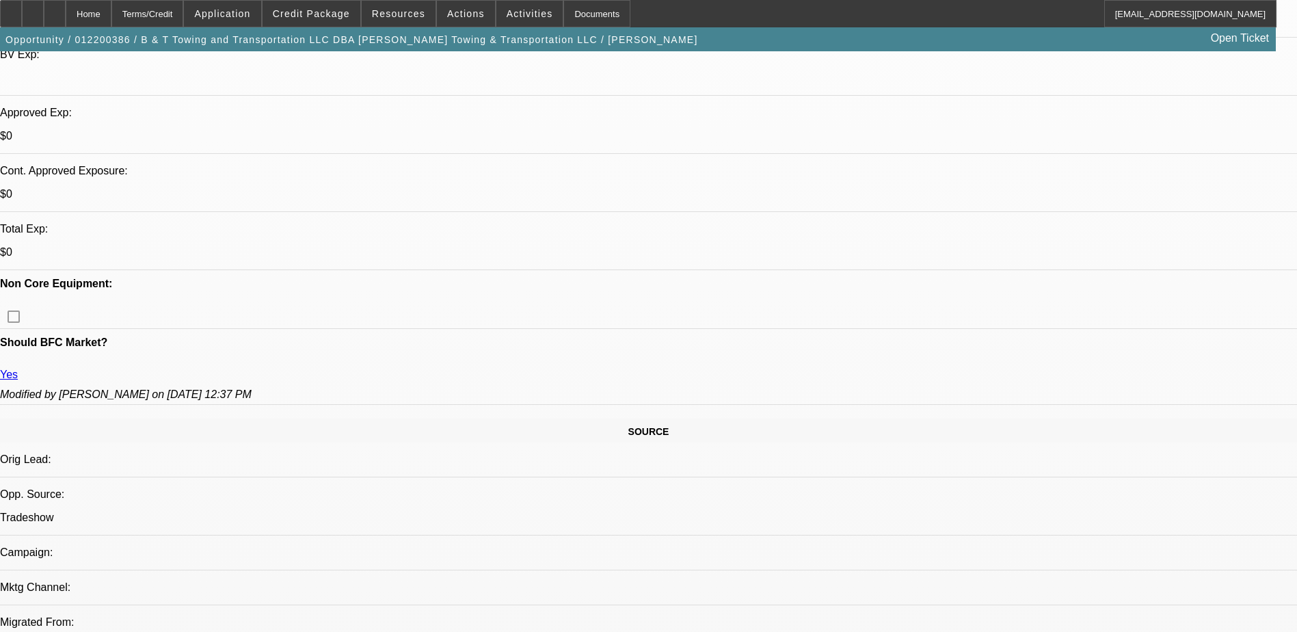
scroll to position [547, 0]
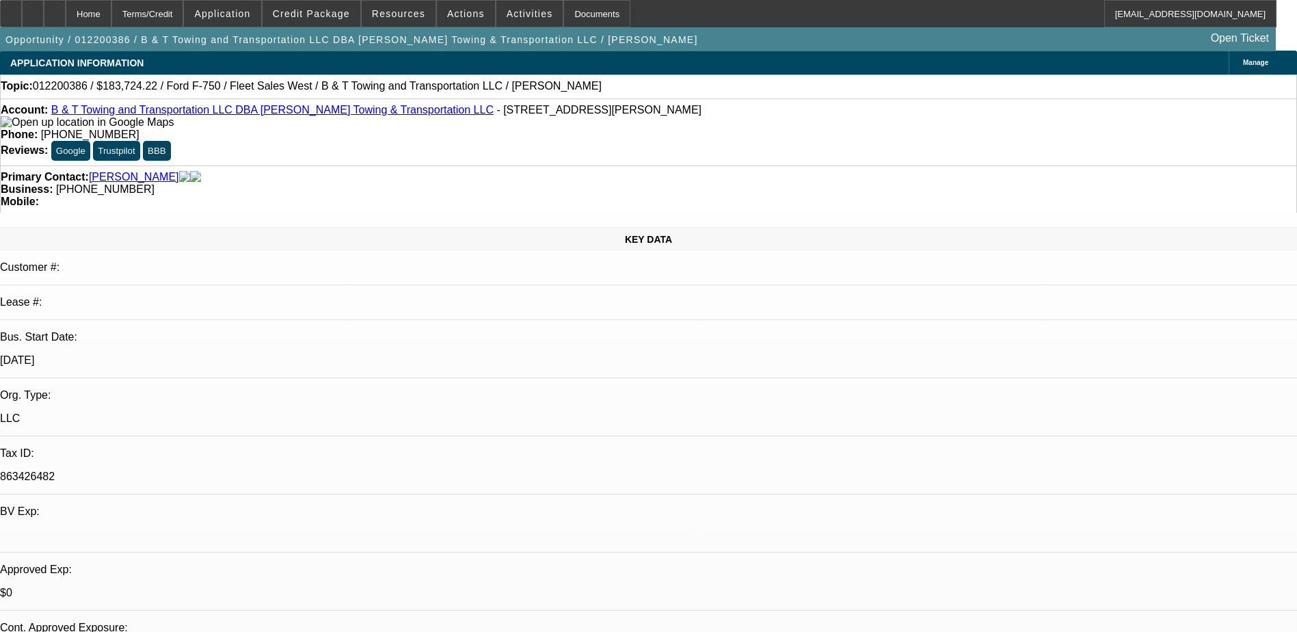
scroll to position [0, 0]
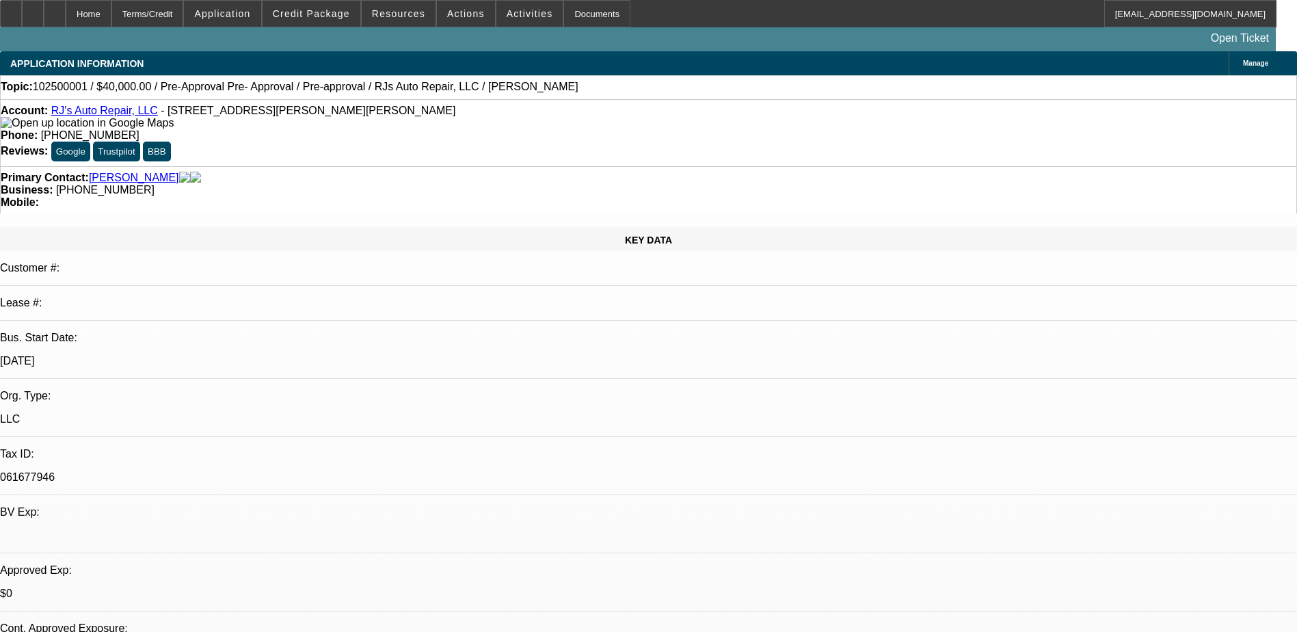
select select "0"
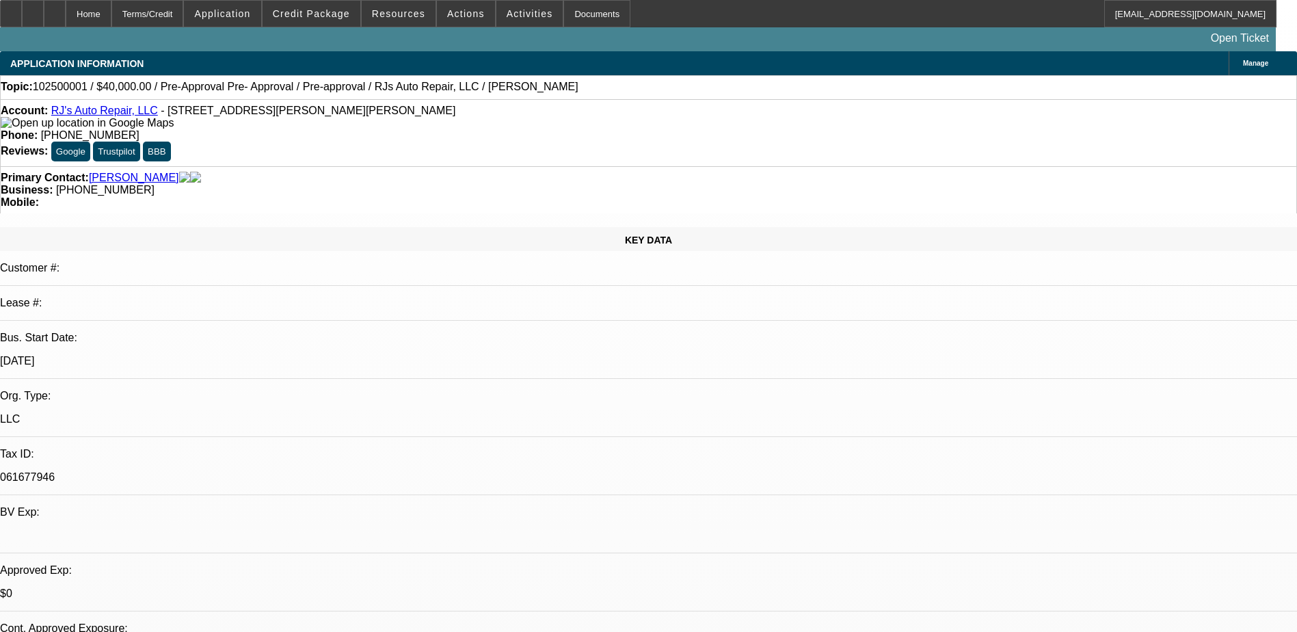
select select "0"
select select "1"
select select "6"
select select "1"
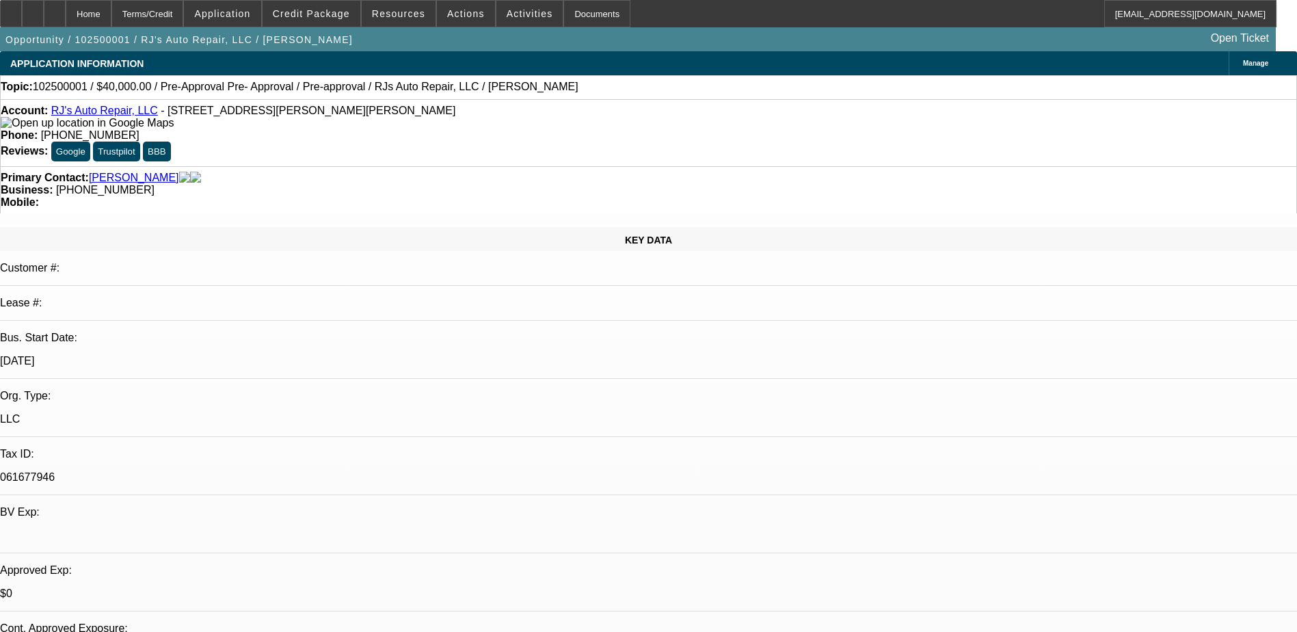
select select "3"
select select "6"
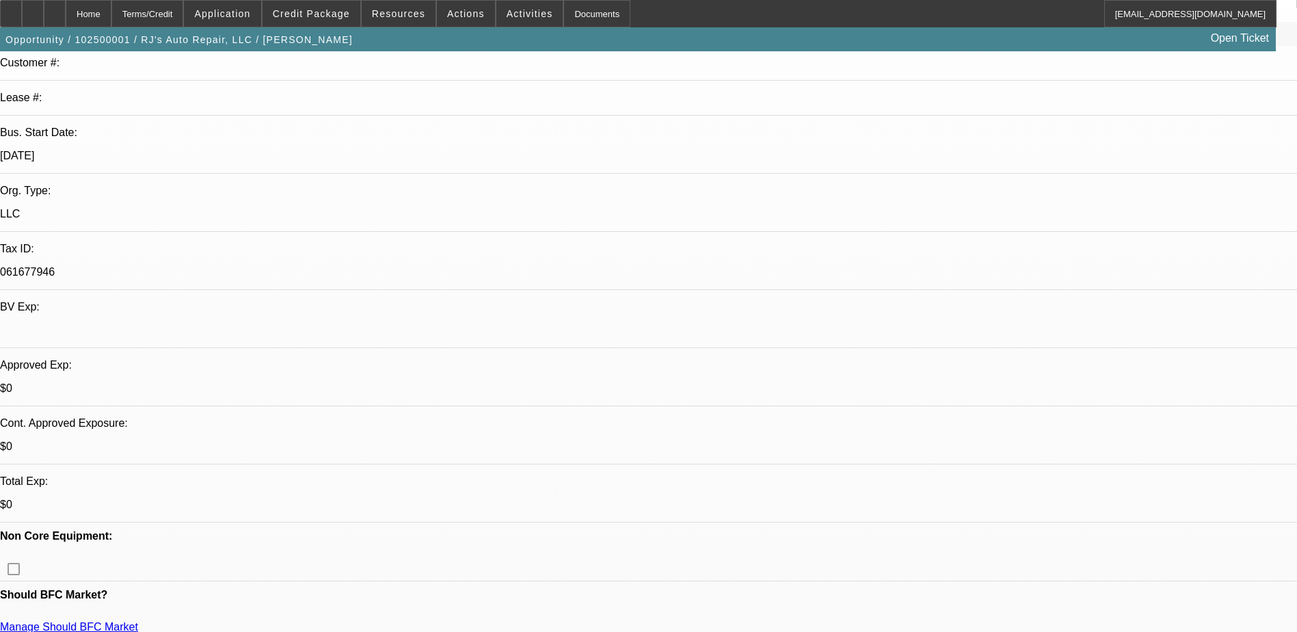
scroll to position [0, 0]
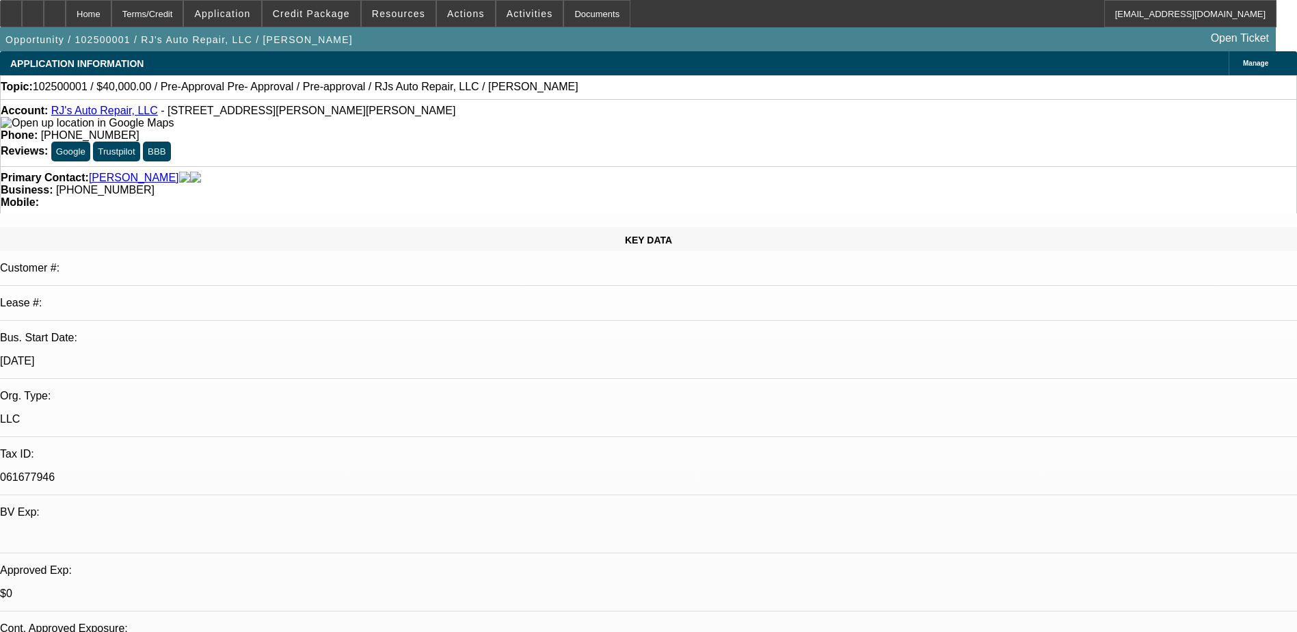
click at [109, 116] on link "RJ's Auto Repair, LLC" at bounding box center [104, 111] width 107 height 12
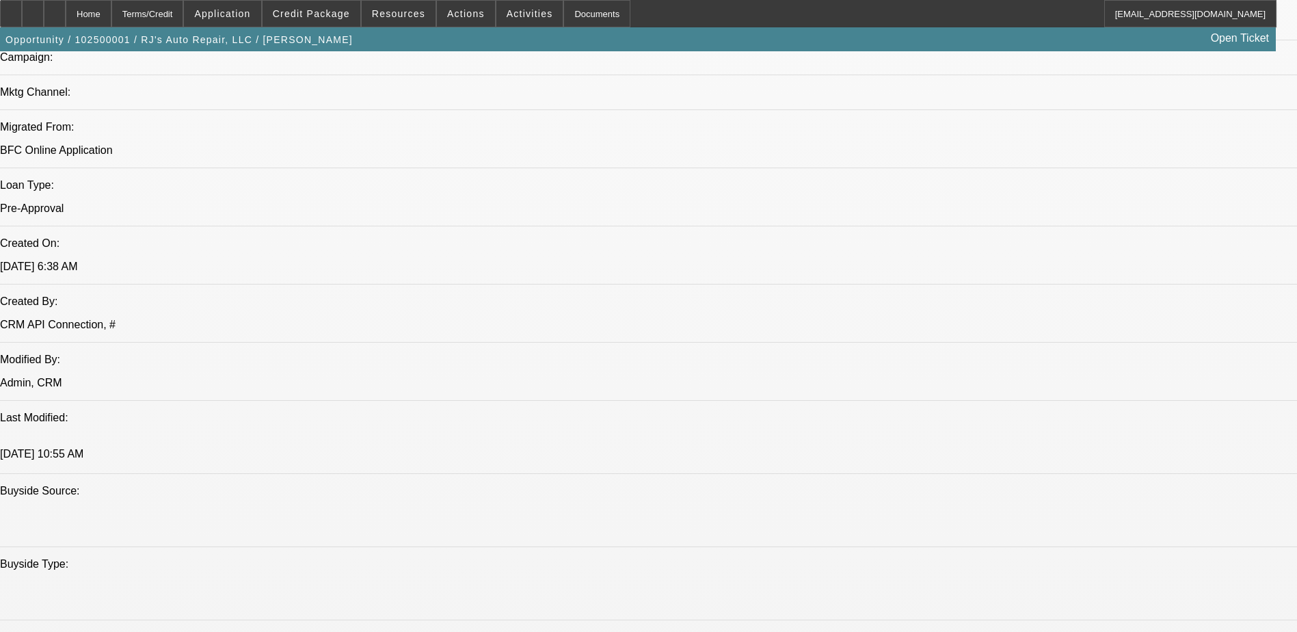
scroll to position [850, 0]
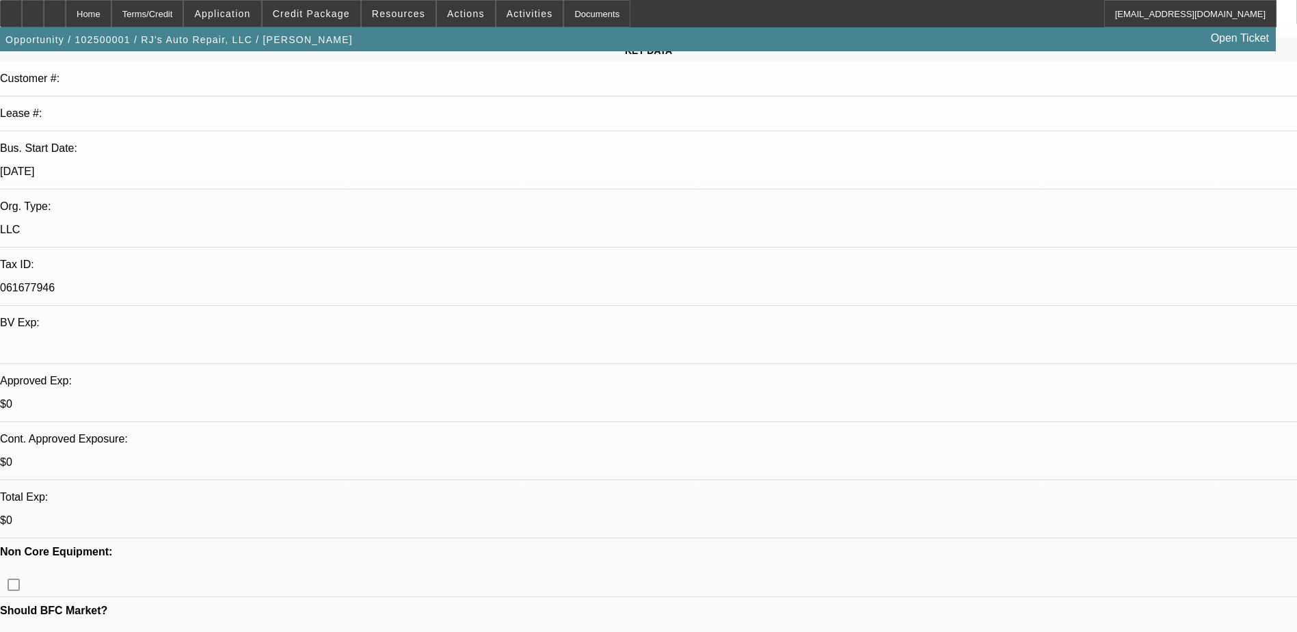
scroll to position [68, 0]
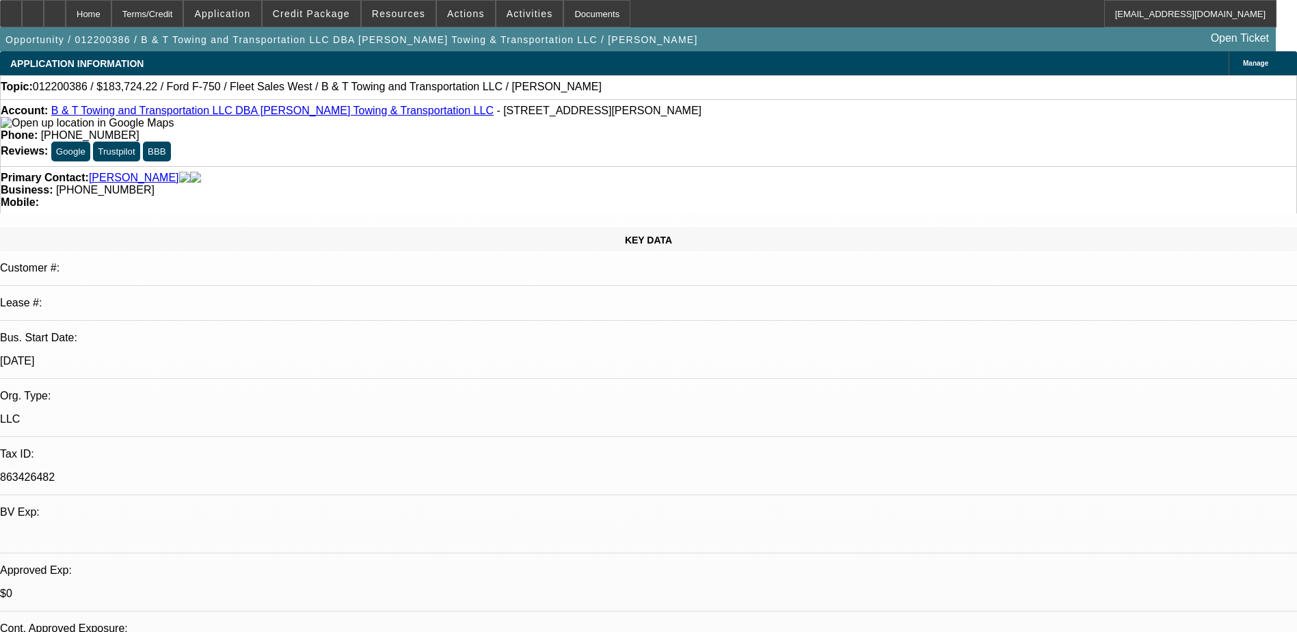
select select "0"
select select "2"
select select "0.1"
select select "4"
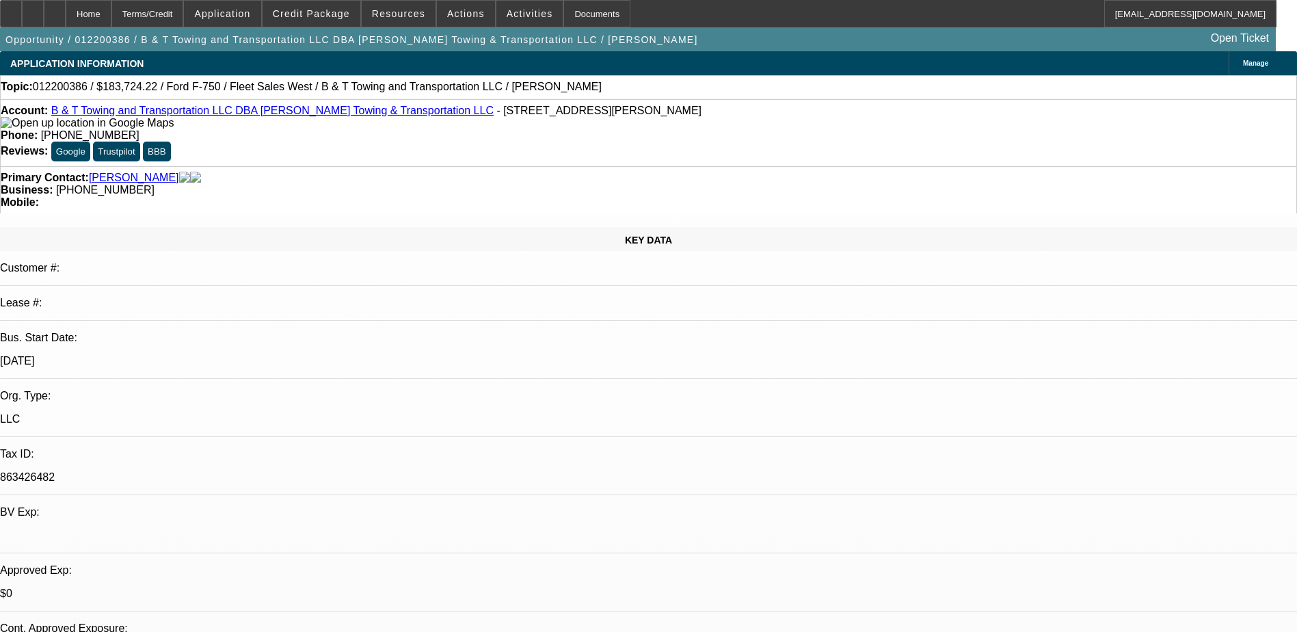
select select "0"
select select "2"
select select "0.1"
select select "4"
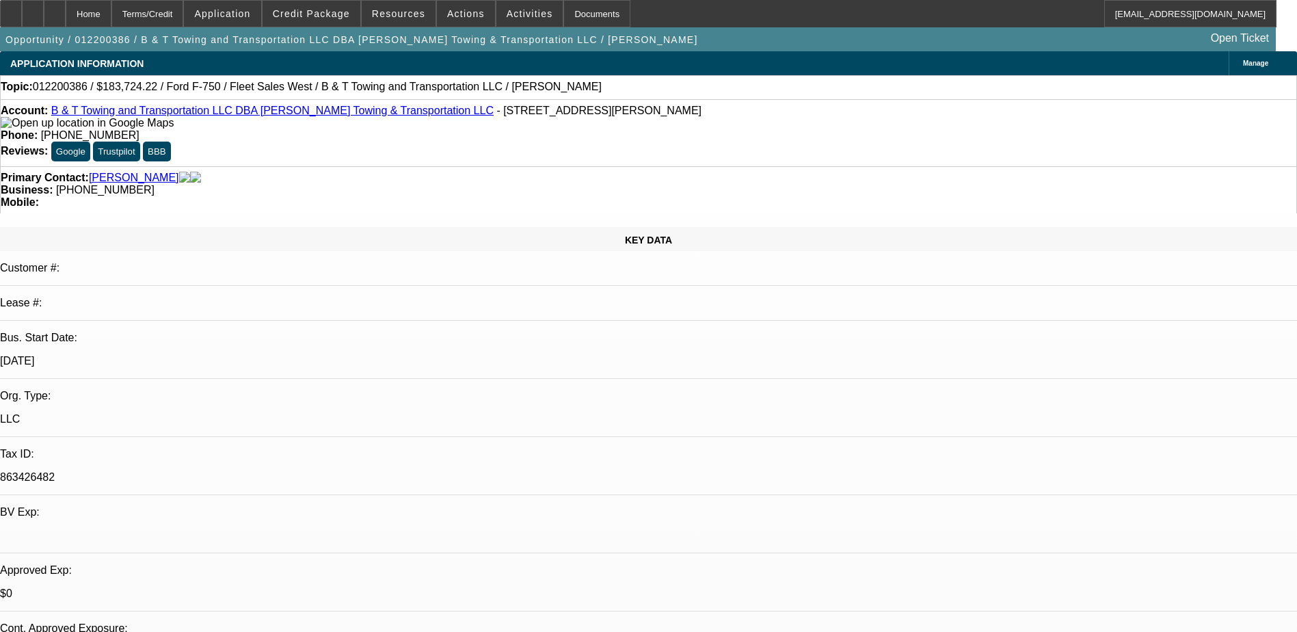
select select "0"
select select "2"
select select "0.1"
select select "4"
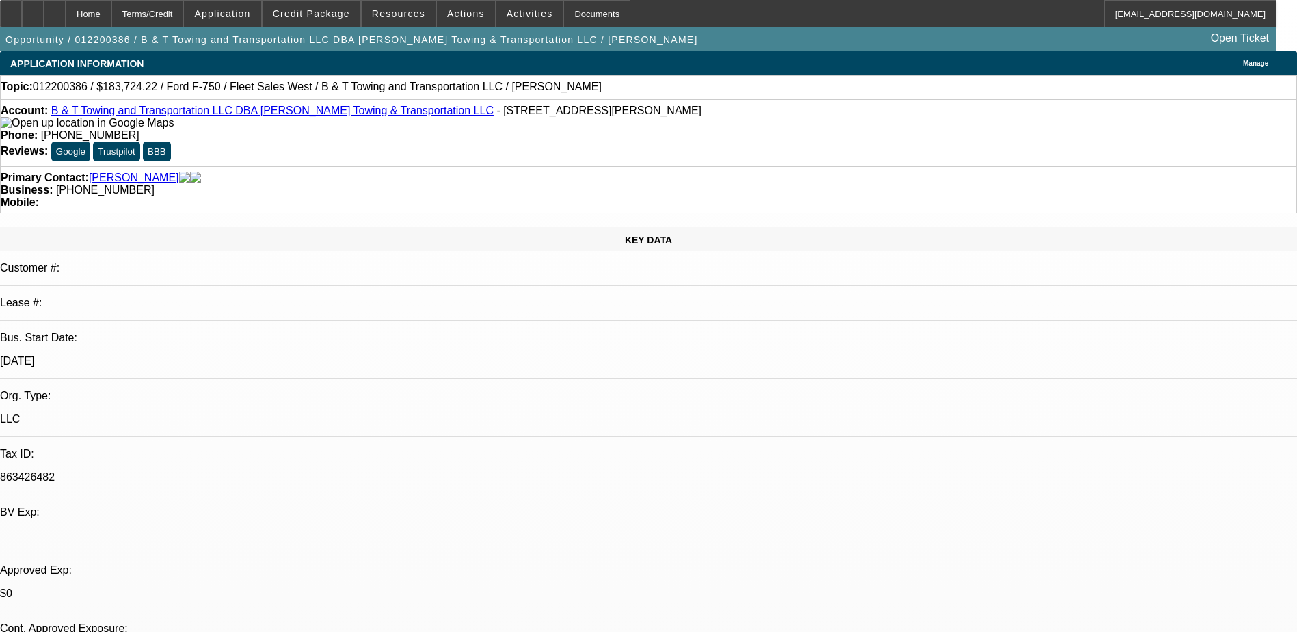
select select "0"
select select "2"
select select "0.1"
select select "4"
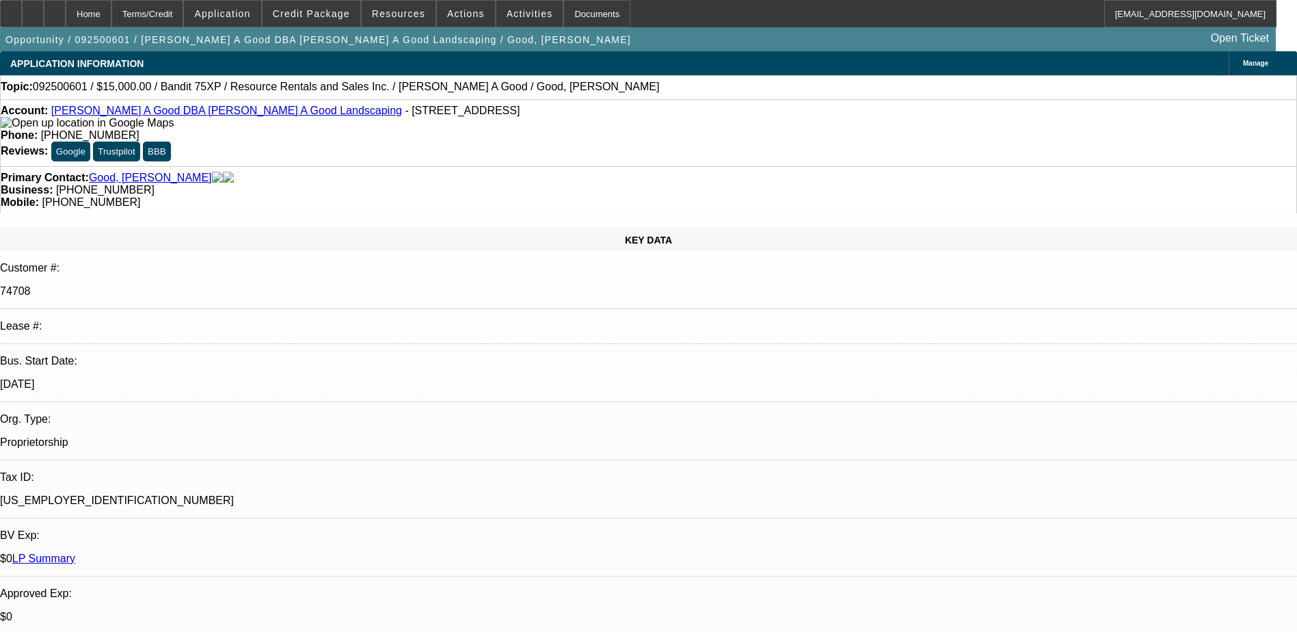
select select "0"
select select "3"
select select "0"
select select "2"
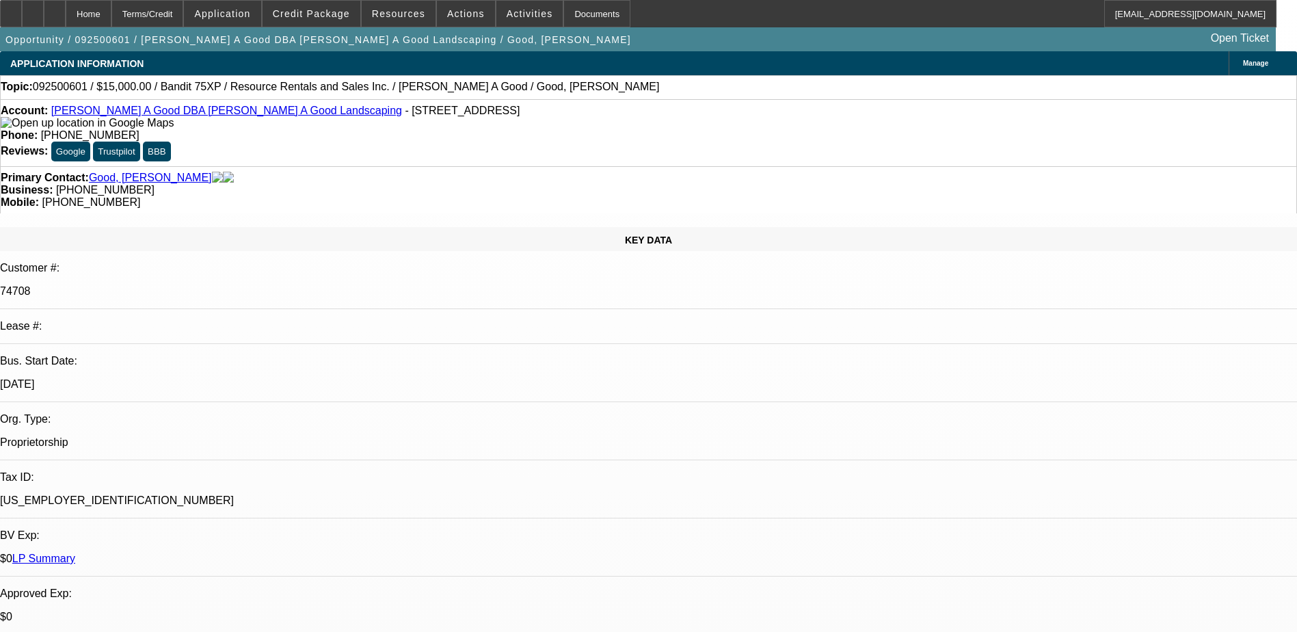
select select "0"
select select "3"
select select "0"
select select "2"
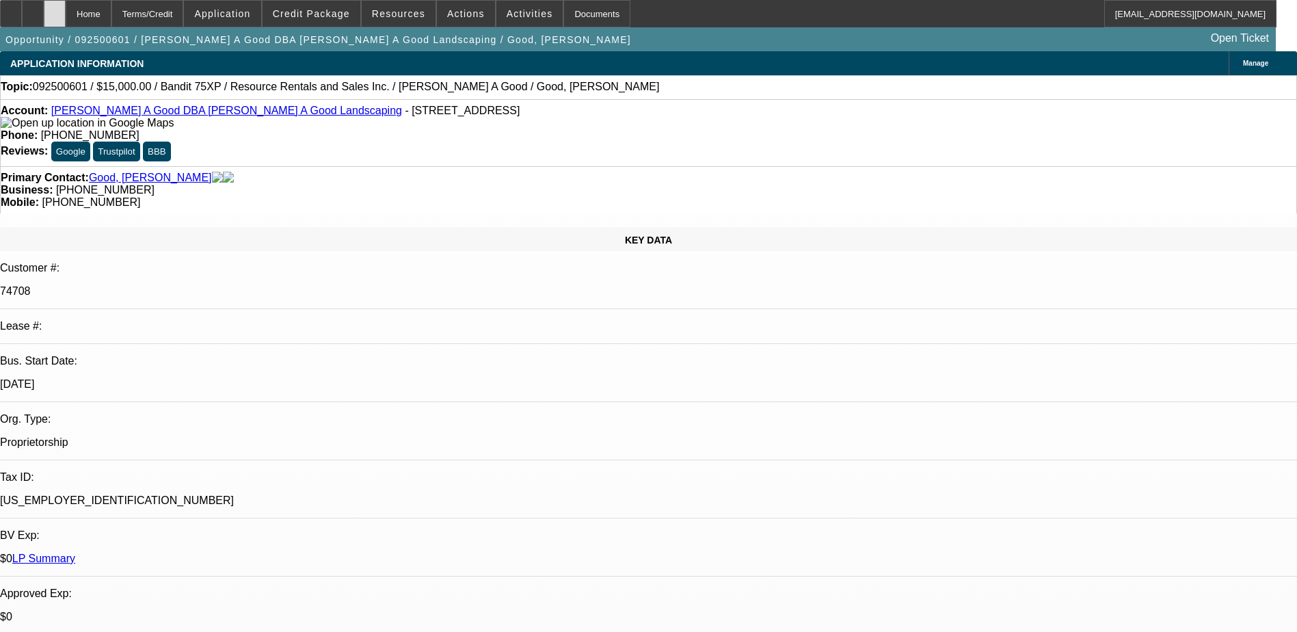
click at [55, 9] on icon at bounding box center [55, 9] width 0 height 0
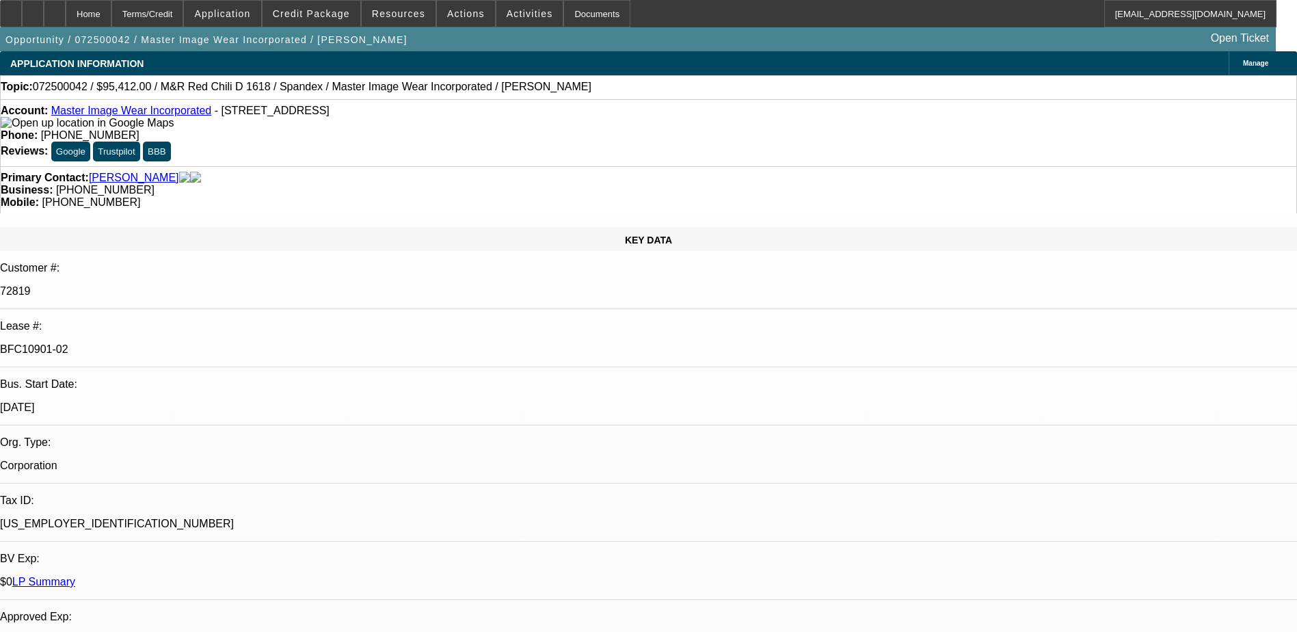
select select "0"
select select "0.1"
select select "4"
select select "0"
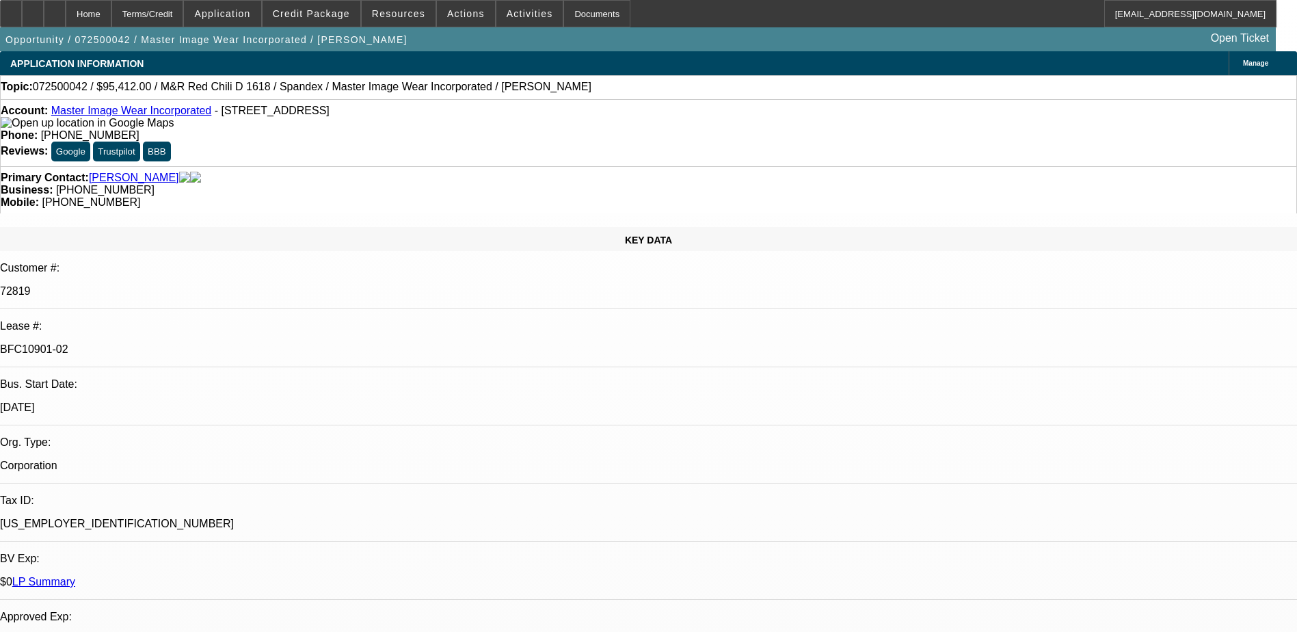
select select "0"
select select "0.1"
select select "4"
select select "0"
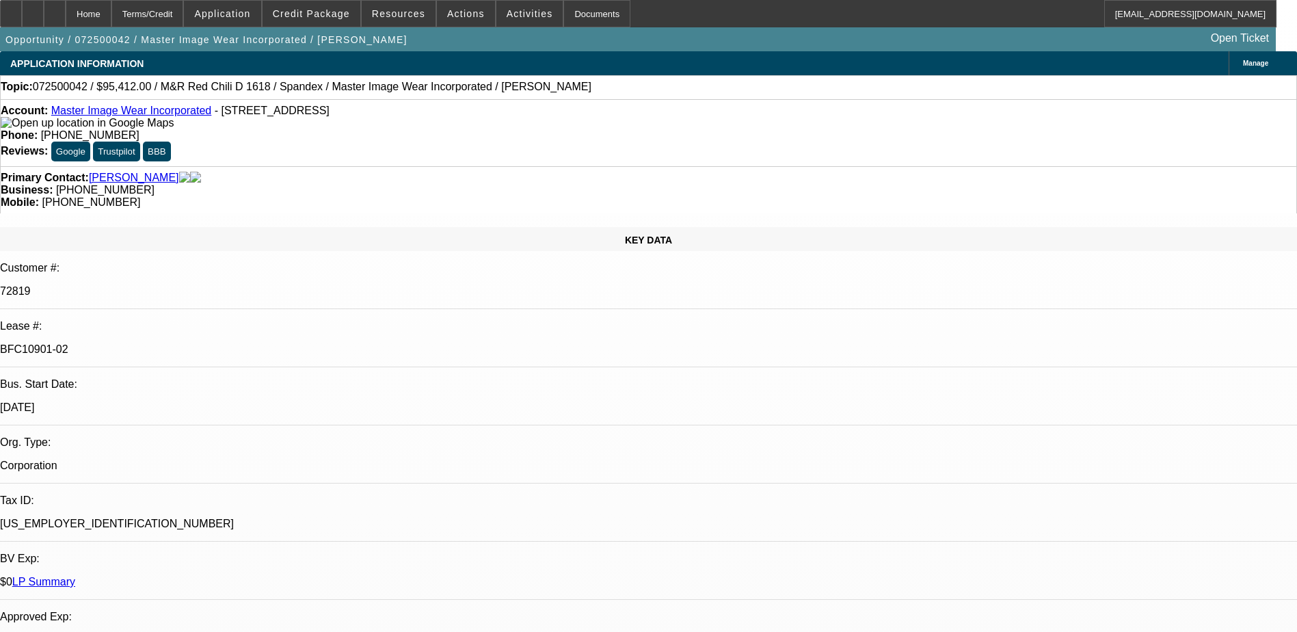
select select "3"
select select "0.1"
select select "4"
select select "0"
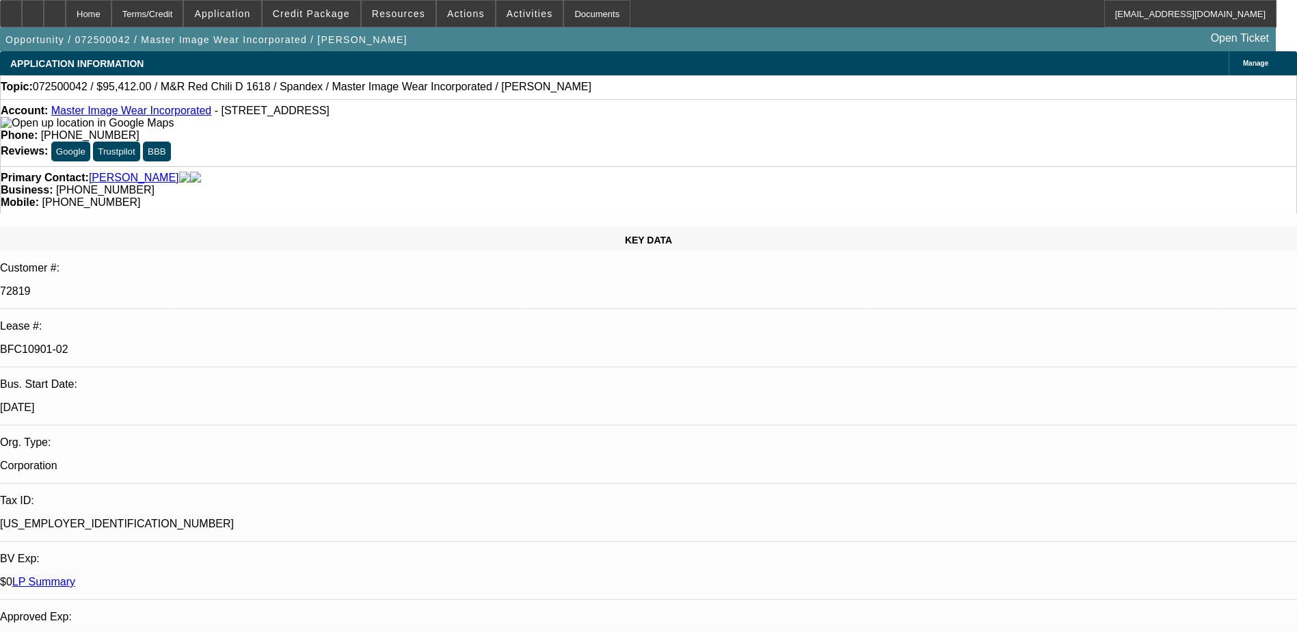
select select "3"
select select "0.1"
select select "4"
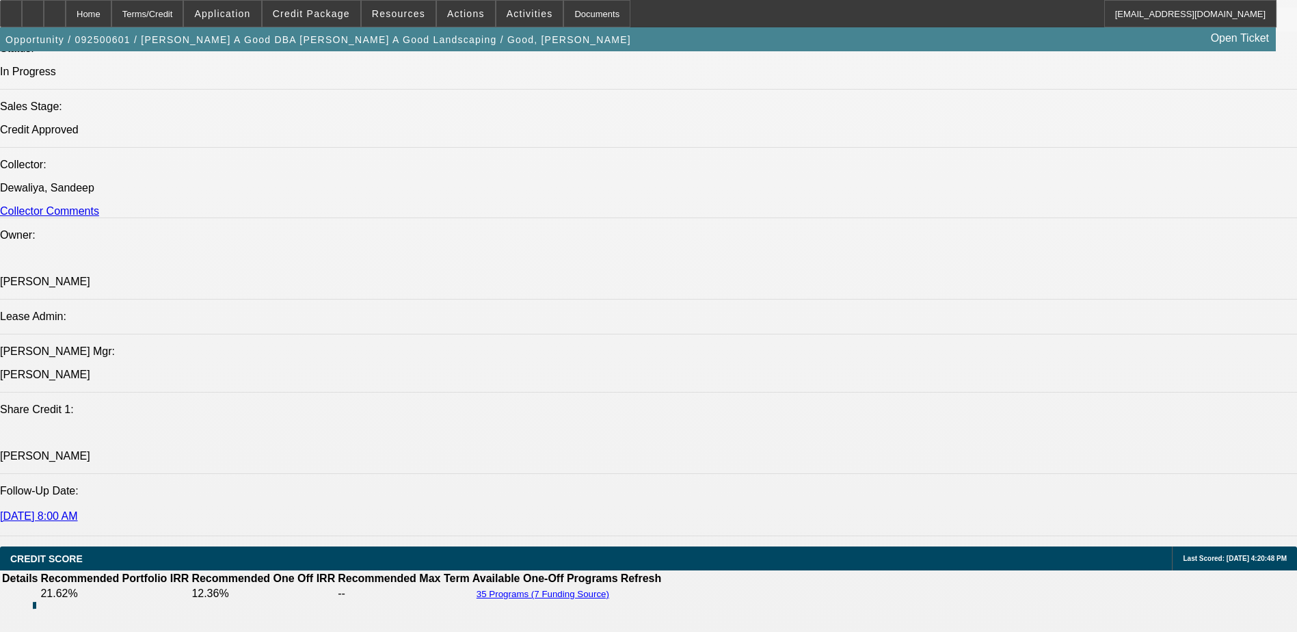
select select "0"
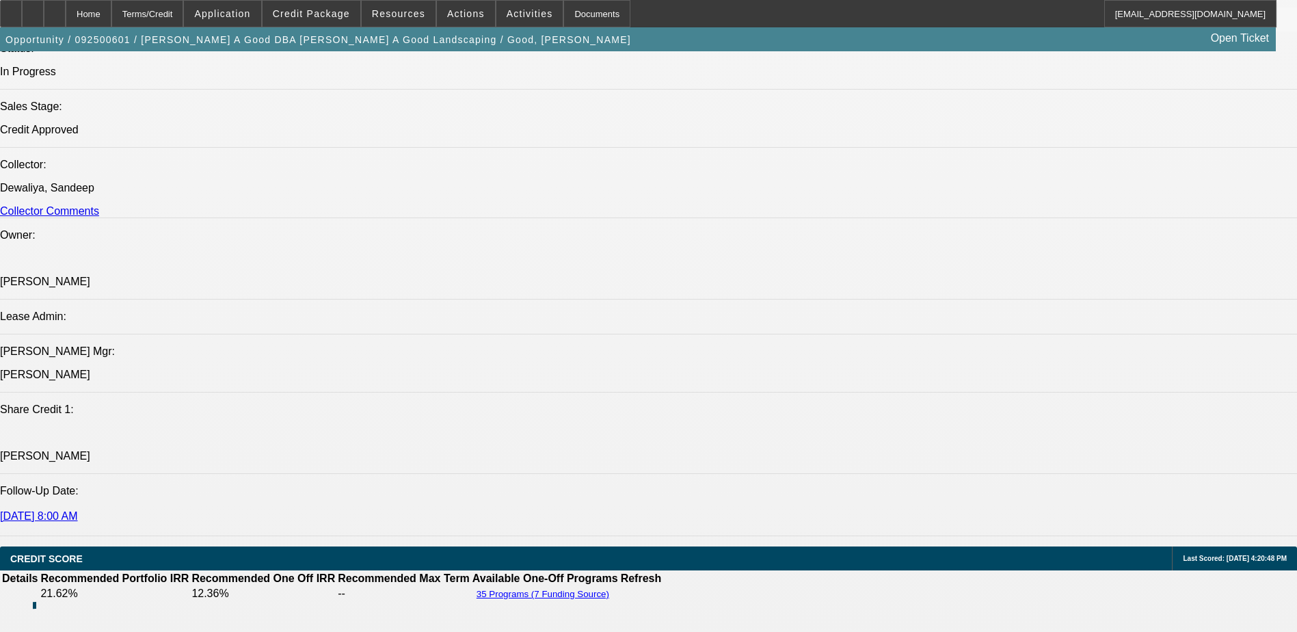
select select "0"
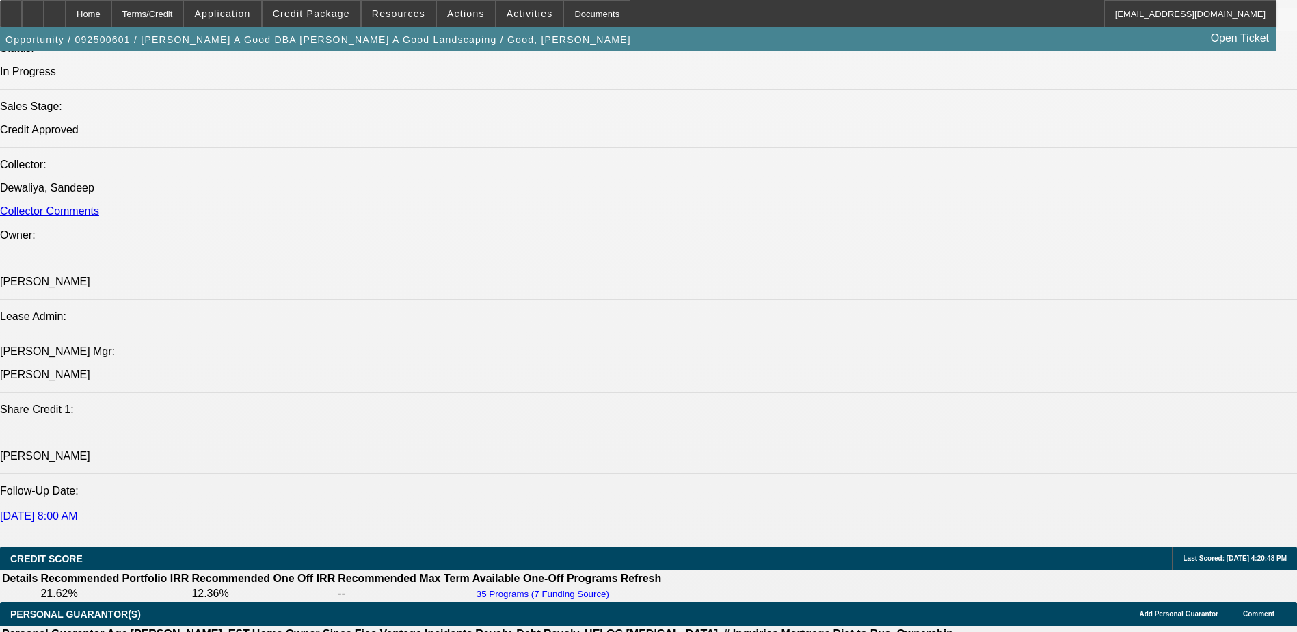
scroll to position [2014, 0]
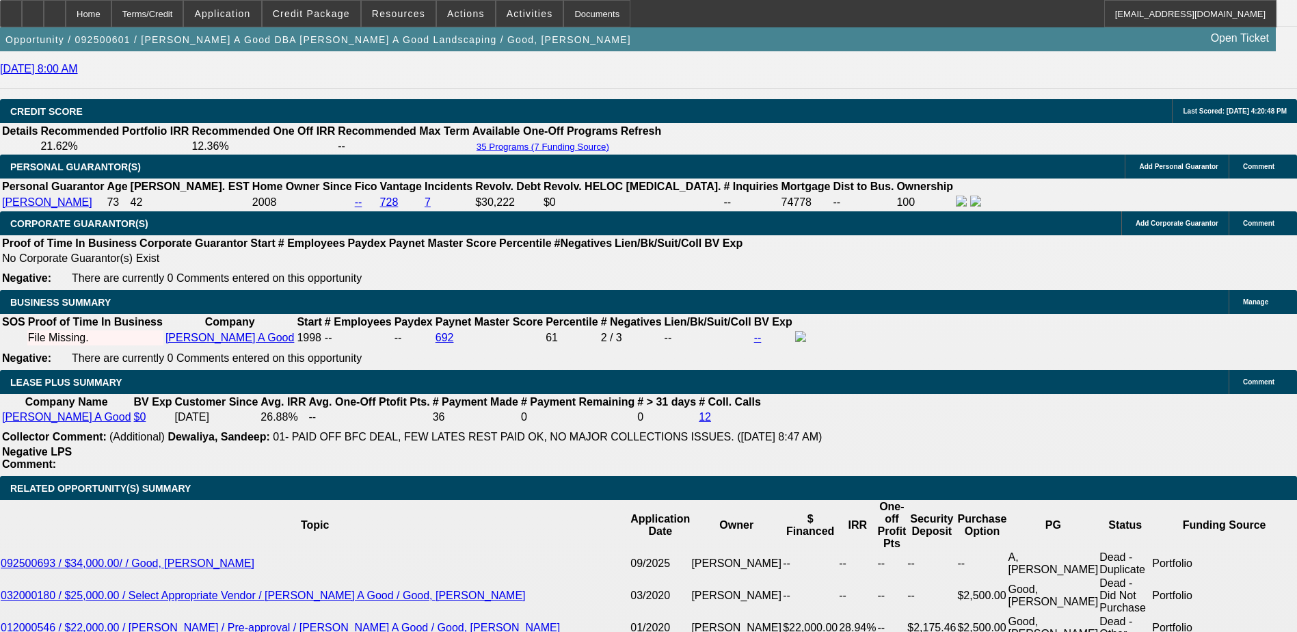
select select "1"
select select "3"
select select "6"
select select "1"
select select "3"
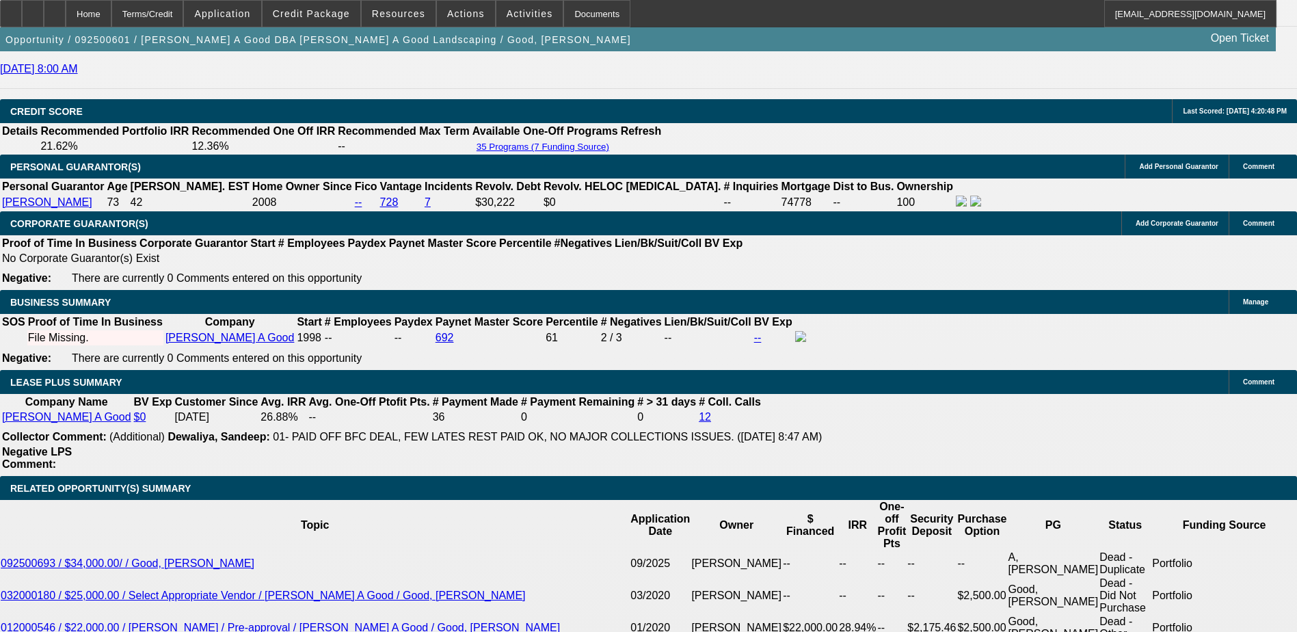
select select "2"
select select "1"
select select "3"
select select "2"
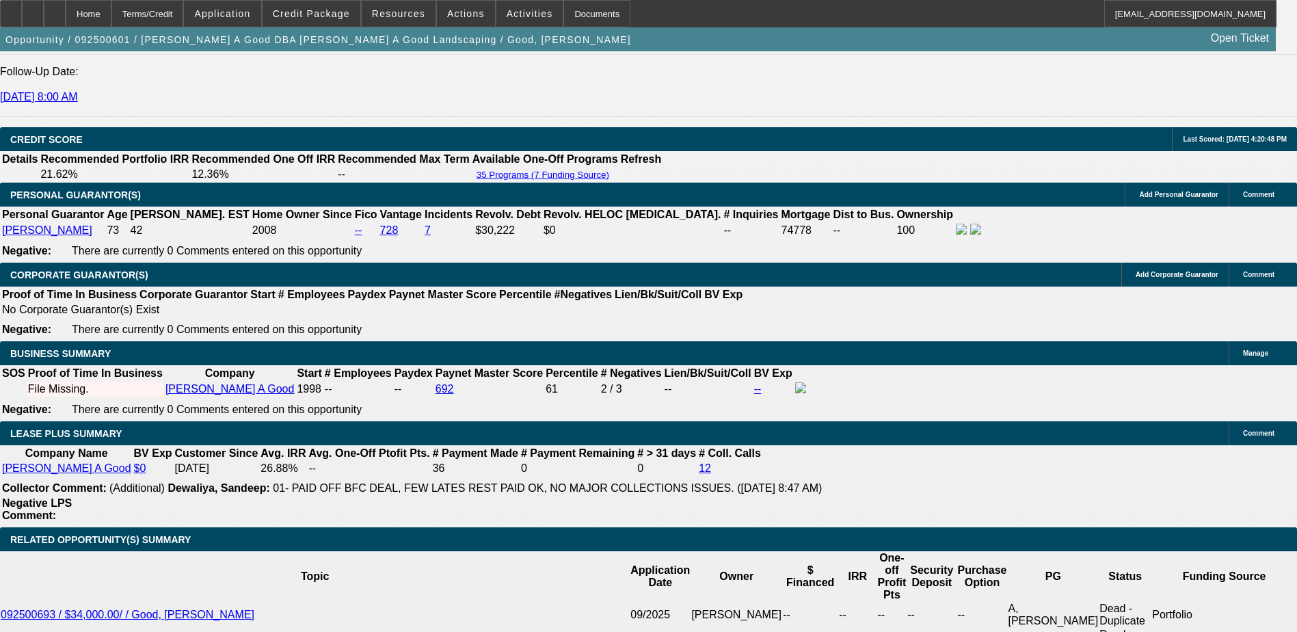
scroll to position [1956, 0]
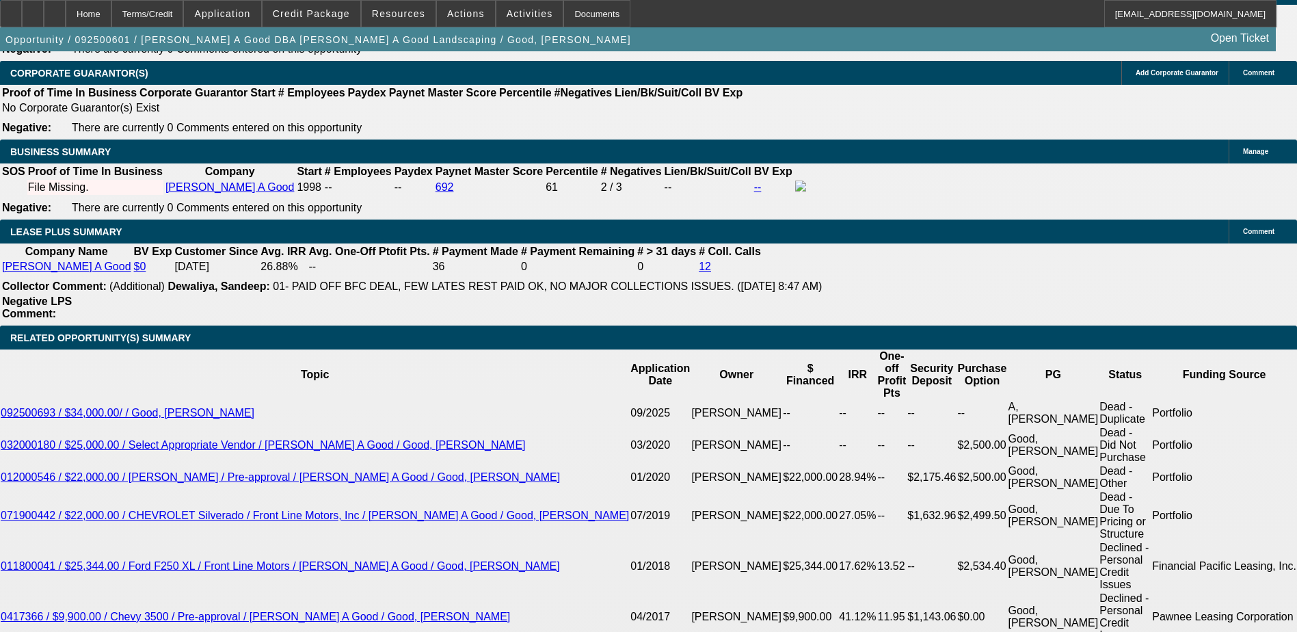
scroll to position [2093, 0]
